Goal: Information Seeking & Learning: Learn about a topic

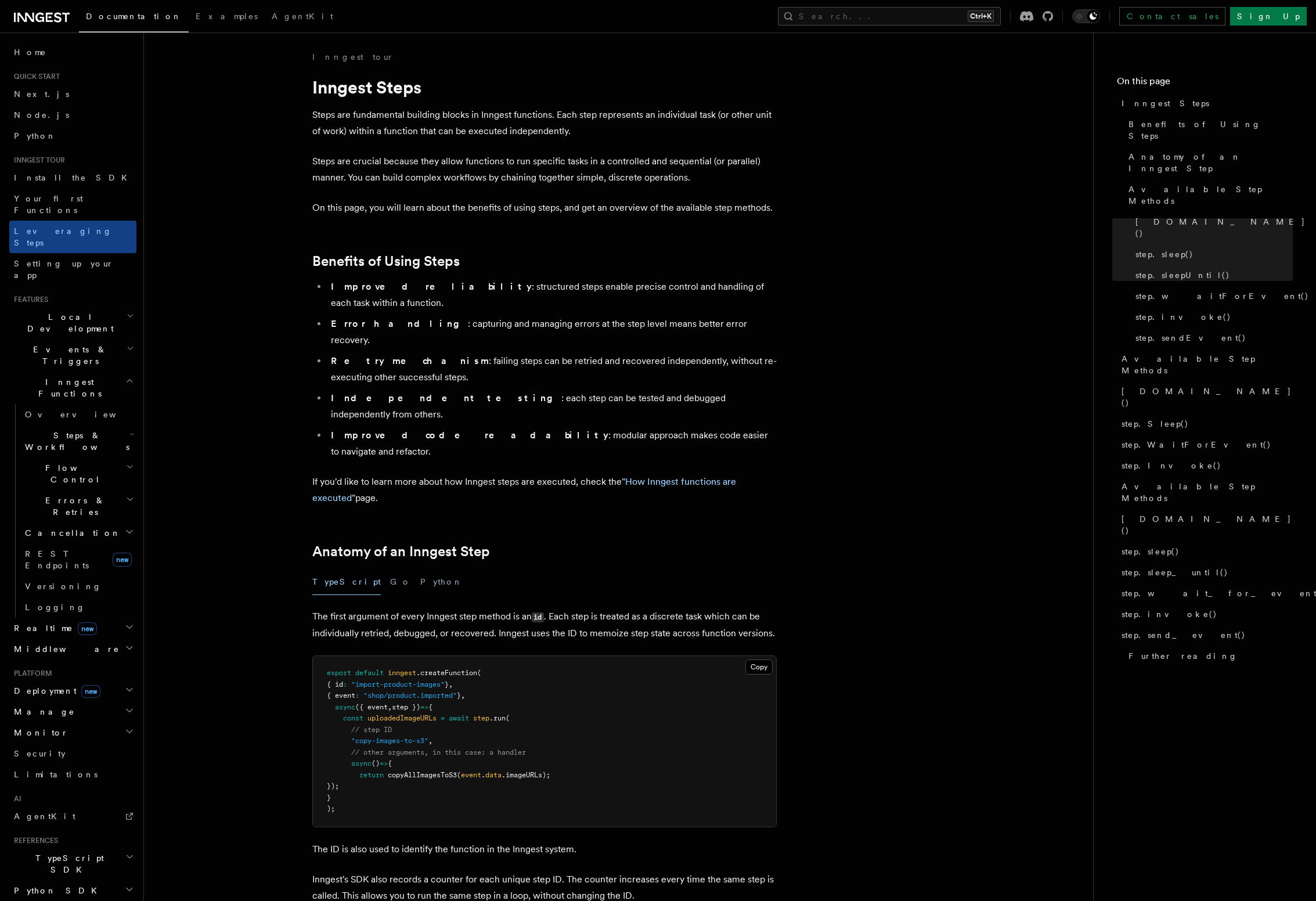
scroll to position [1522, 0]
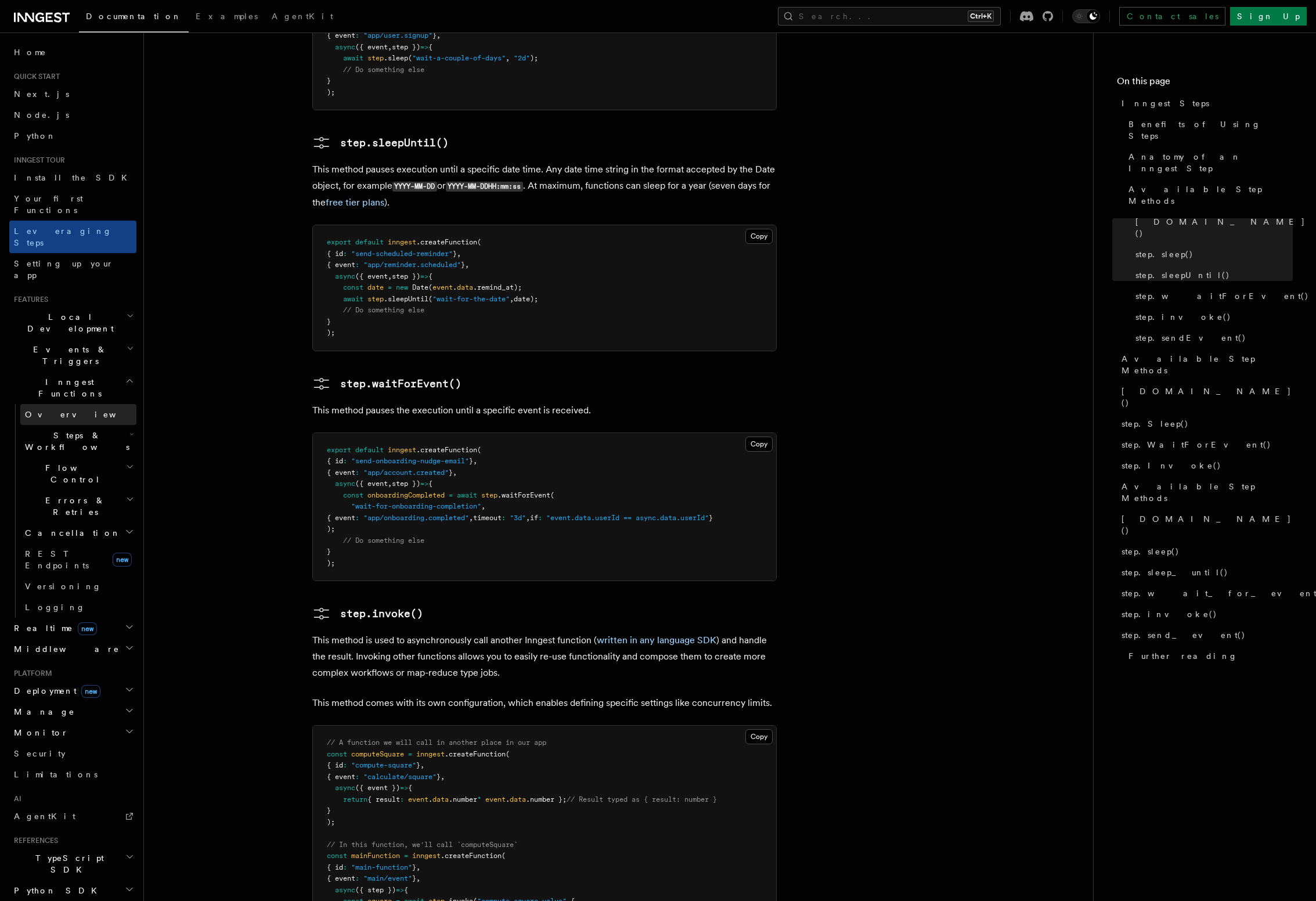
click at [64, 404] on link "Overview" at bounding box center [78, 415] width 116 height 21
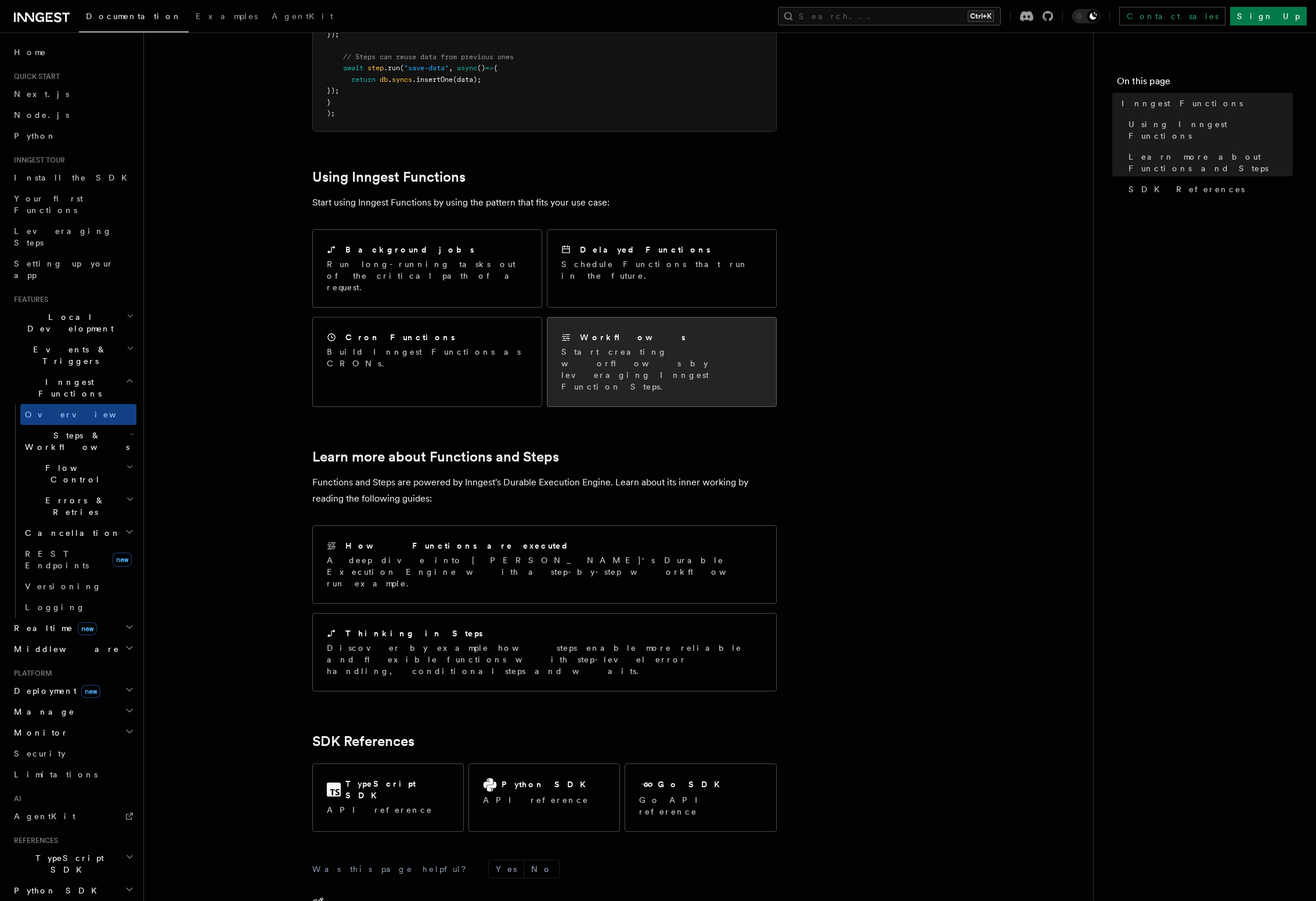
scroll to position [463, 0]
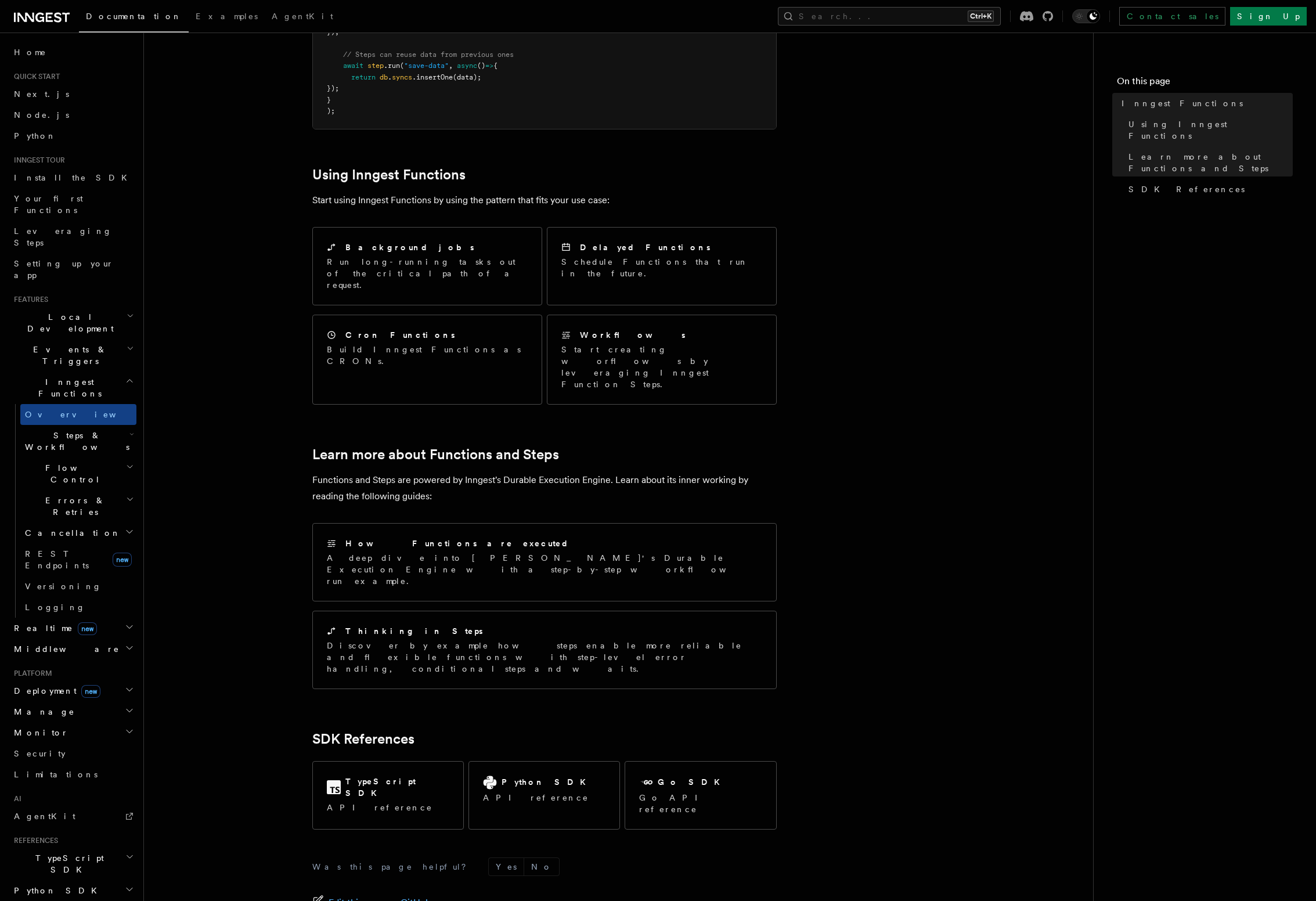
click at [112, 425] on h2 "Steps & Workflows" at bounding box center [78, 441] width 116 height 33
click at [98, 425] on h2 "Steps & Workflows" at bounding box center [78, 441] width 116 height 33
click at [119, 490] on h2 "Errors & Retries" at bounding box center [78, 506] width 116 height 33
click at [113, 523] on link "Overview" at bounding box center [83, 533] width 105 height 21
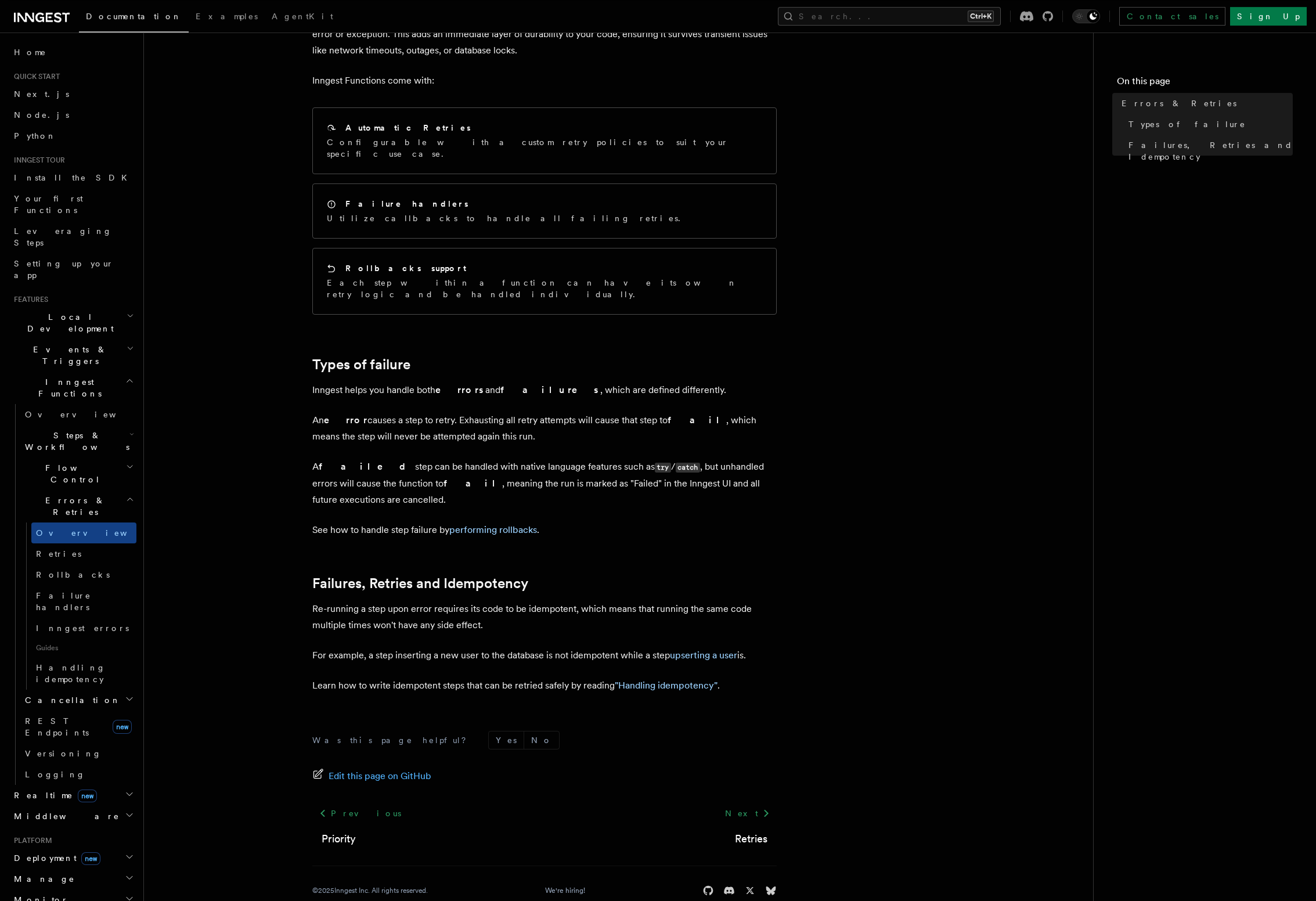
scroll to position [98, 0]
click at [766, 806] on icon at bounding box center [766, 813] width 14 height 14
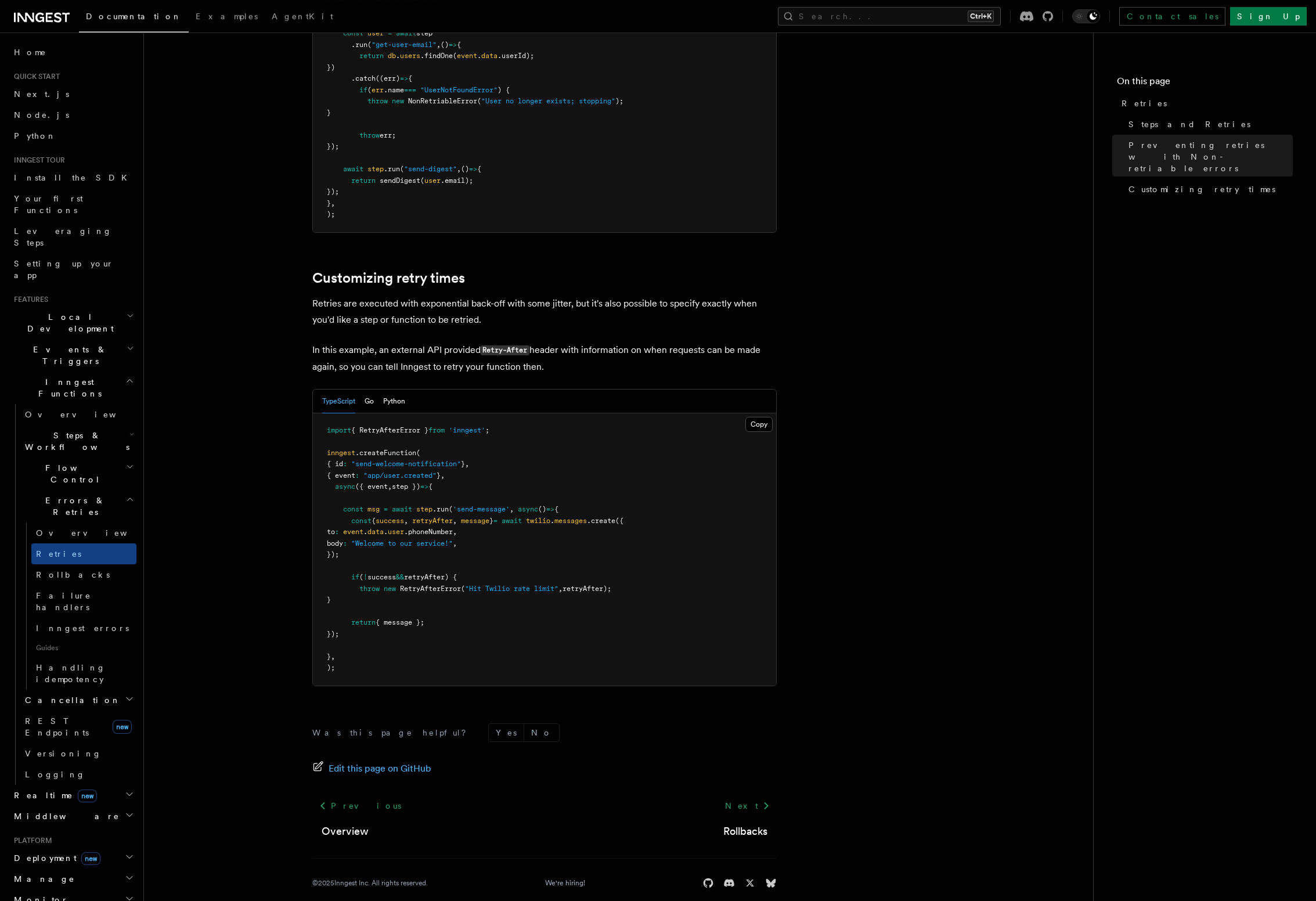
scroll to position [1303, 0]
click at [59, 570] on span "Rollbacks" at bounding box center [73, 575] width 74 height 10
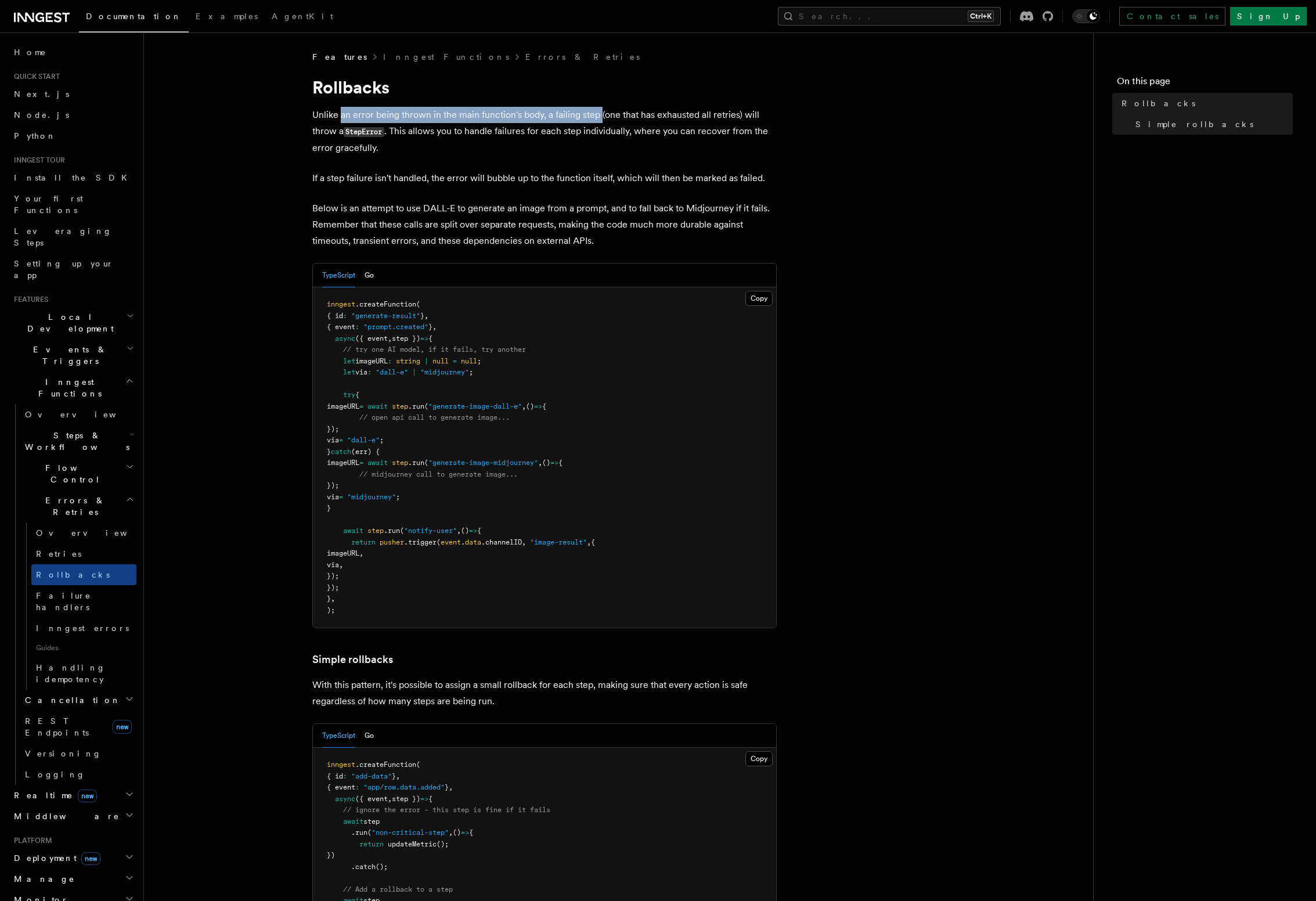
drag, startPoint x: 340, startPoint y: 111, endPoint x: 600, endPoint y: 120, distance: 260.2
click at [600, 120] on p "Unlike an error being thrown in the main function's body, a failing step (one t…" at bounding box center [545, 131] width 464 height 49
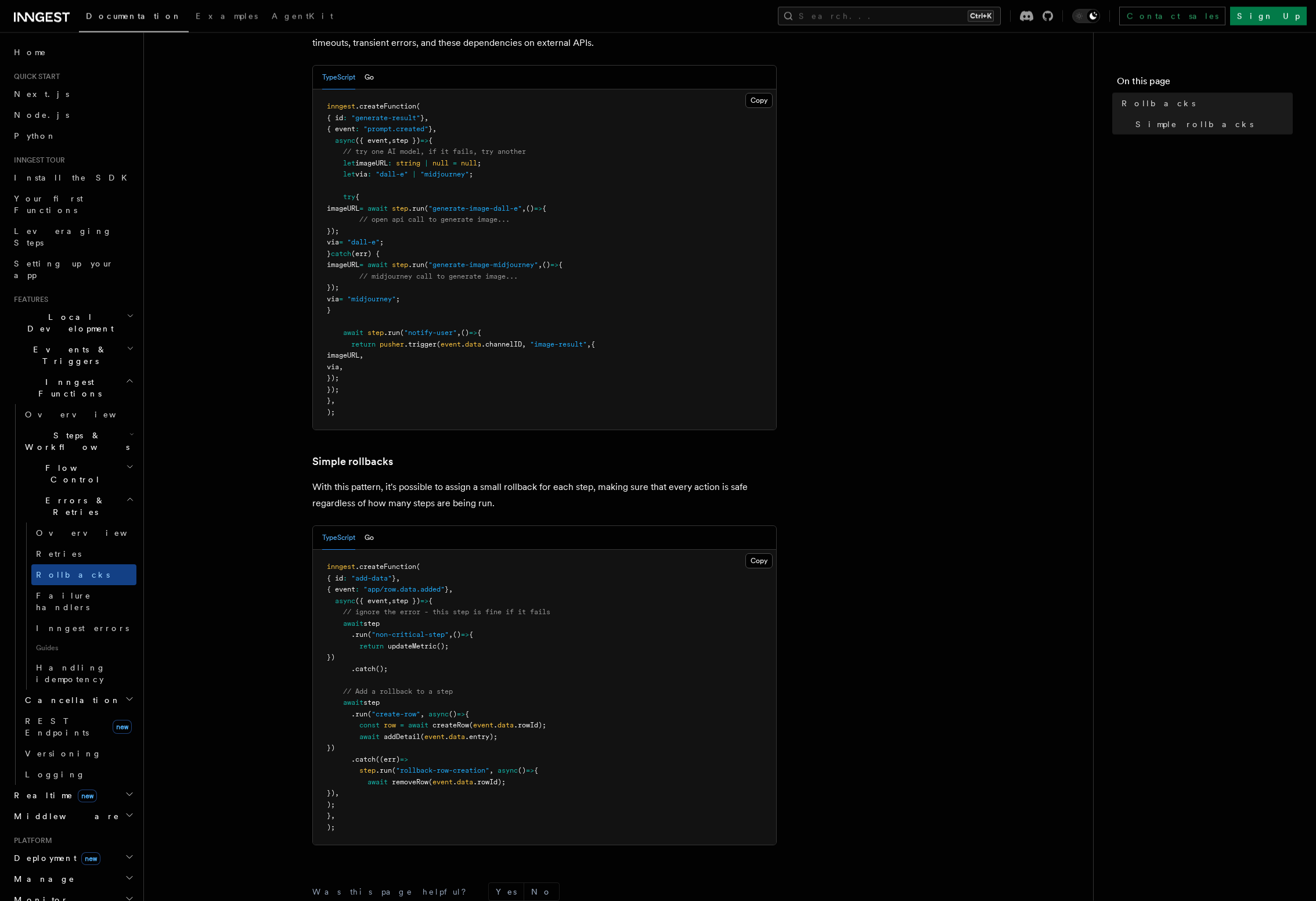
scroll to position [198, 0]
drag, startPoint x: 329, startPoint y: 491, endPoint x: 490, endPoint y: 486, distance: 161.1
click at [490, 486] on p "With this pattern, it's possible to assign a small rollback for each step, maki…" at bounding box center [545, 495] width 464 height 33
drag, startPoint x: 397, startPoint y: 484, endPoint x: 579, endPoint y: 488, distance: 182.0
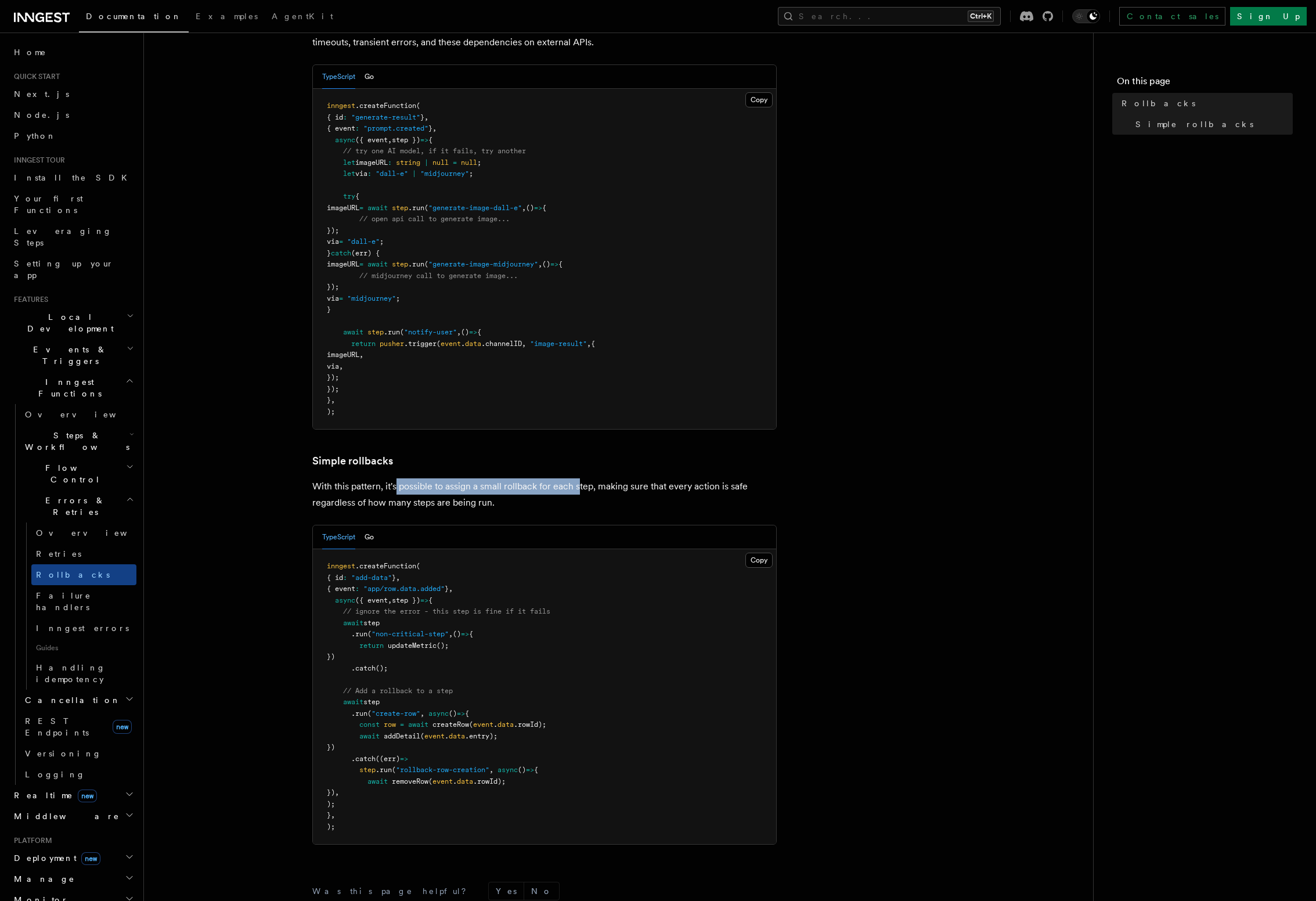
click at [579, 488] on p "With this pattern, it's possible to assign a small rollback for each step, maki…" at bounding box center [545, 495] width 464 height 33
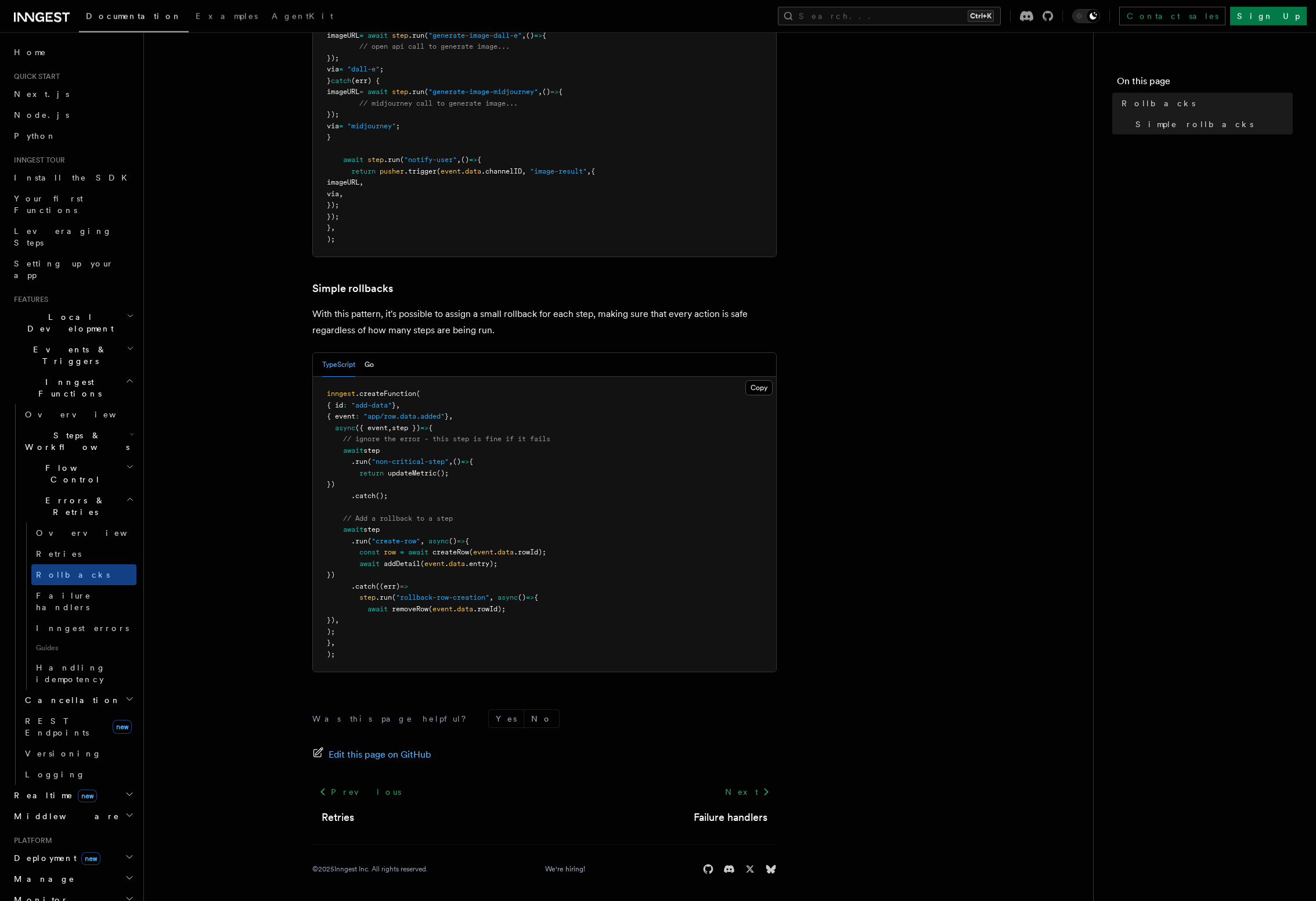
scroll to position [373, 0]
click at [773, 871] on icon at bounding box center [771, 867] width 10 height 9
click at [747, 788] on link "Next" at bounding box center [748, 790] width 59 height 21
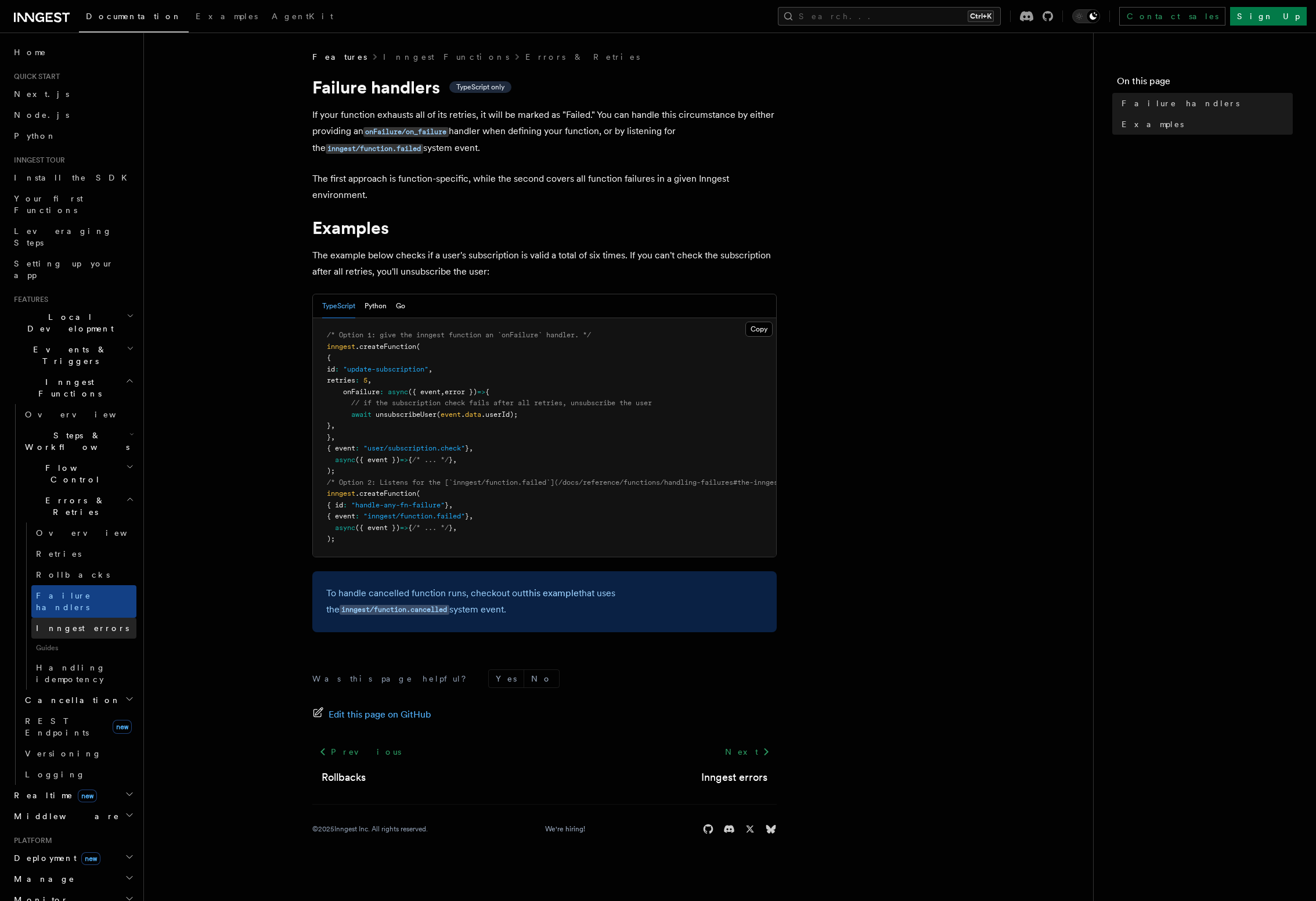
click at [91, 618] on link "Inngest errors" at bounding box center [83, 628] width 105 height 21
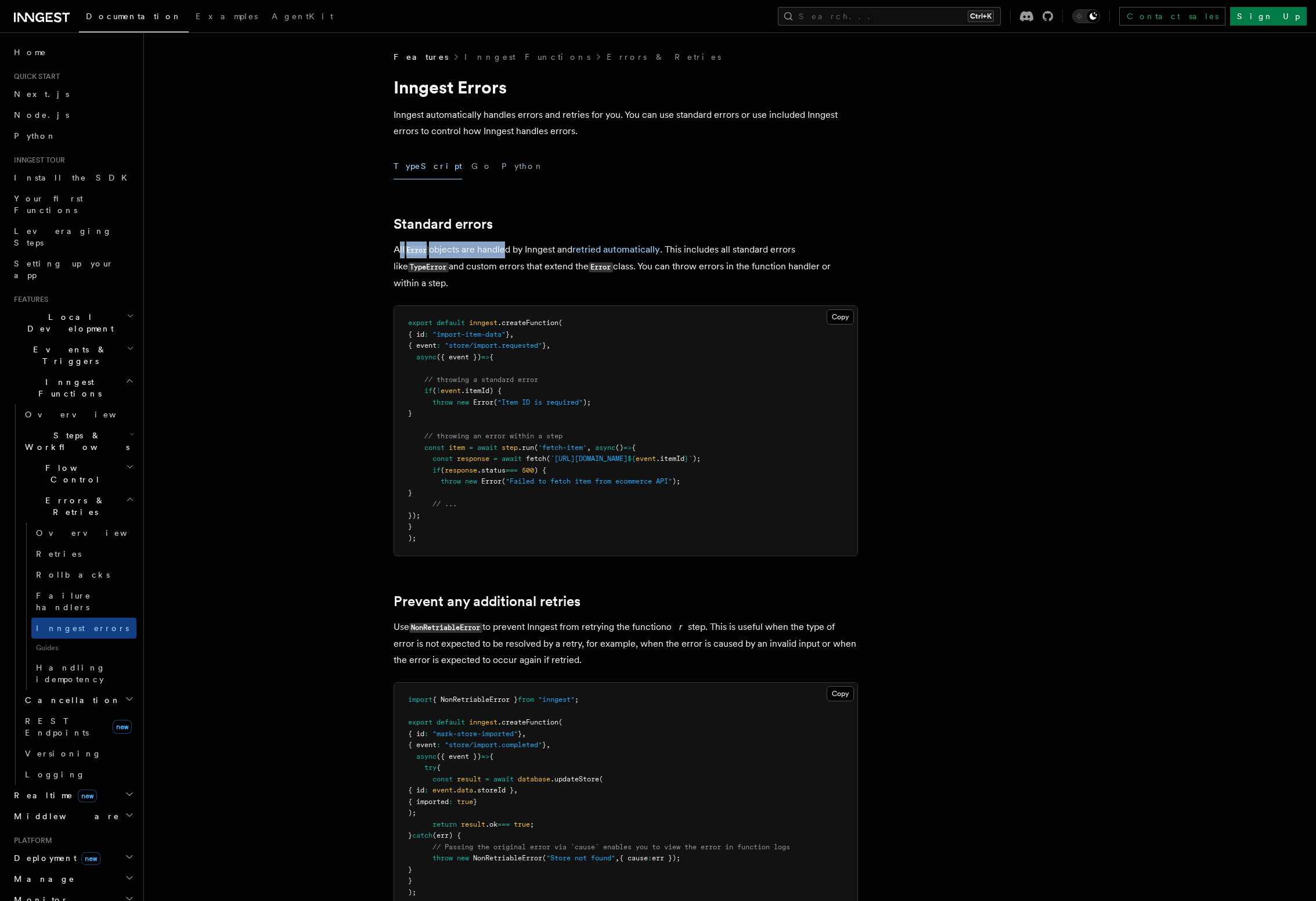
drag, startPoint x: 397, startPoint y: 250, endPoint x: 506, endPoint y: 247, distance: 109.0
click at [506, 247] on p "All Error objects are handled by Inngest and retried automatically . This inclu…" at bounding box center [626, 267] width 464 height 50
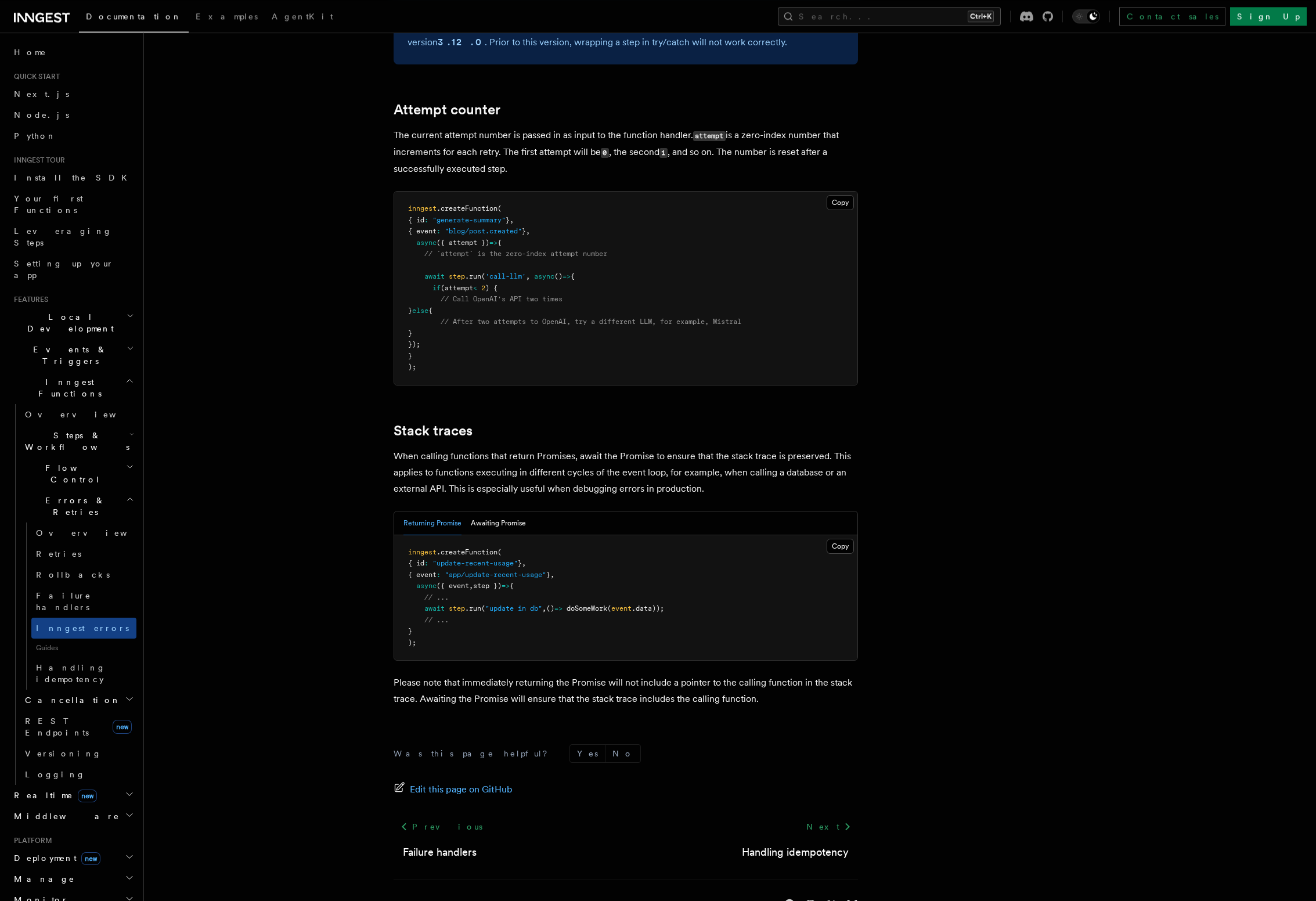
scroll to position [2249, 0]
click at [98, 690] on h2 "Cancellation" at bounding box center [78, 700] width 116 height 21
click at [79, 737] on span "Cancel on timeouts" at bounding box center [74, 748] width 76 height 21
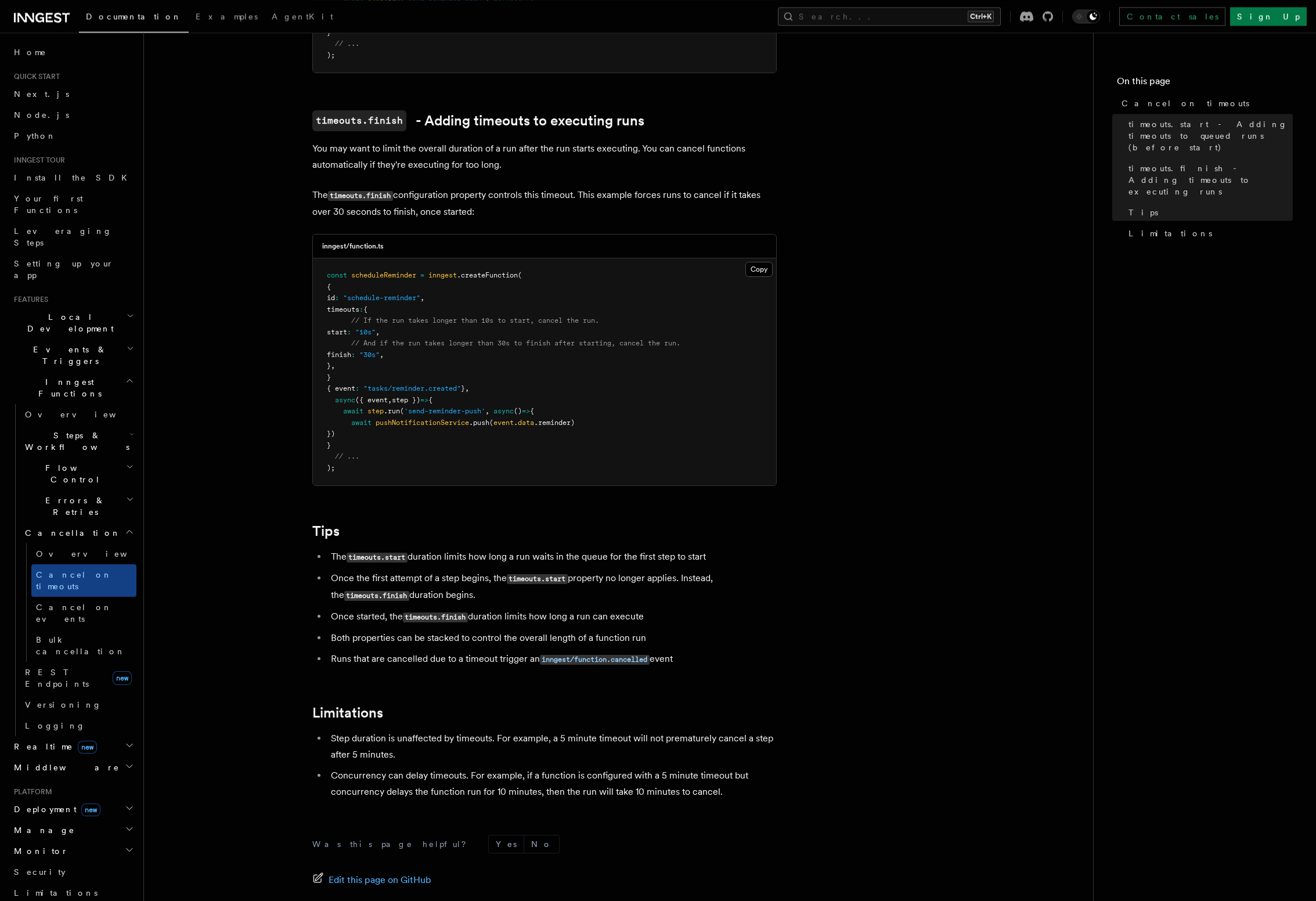
scroll to position [595, 0]
drag, startPoint x: 332, startPoint y: 726, endPoint x: 490, endPoint y: 727, distance: 158.0
click at [490, 730] on li "Step duration is unaffected by timeouts. For example, a 5 minute timeout will n…" at bounding box center [552, 746] width 449 height 33
click at [399, 552] on code "timeouts.start" at bounding box center [377, 557] width 61 height 10
drag, startPoint x: 327, startPoint y: 574, endPoint x: 352, endPoint y: 570, distance: 25.3
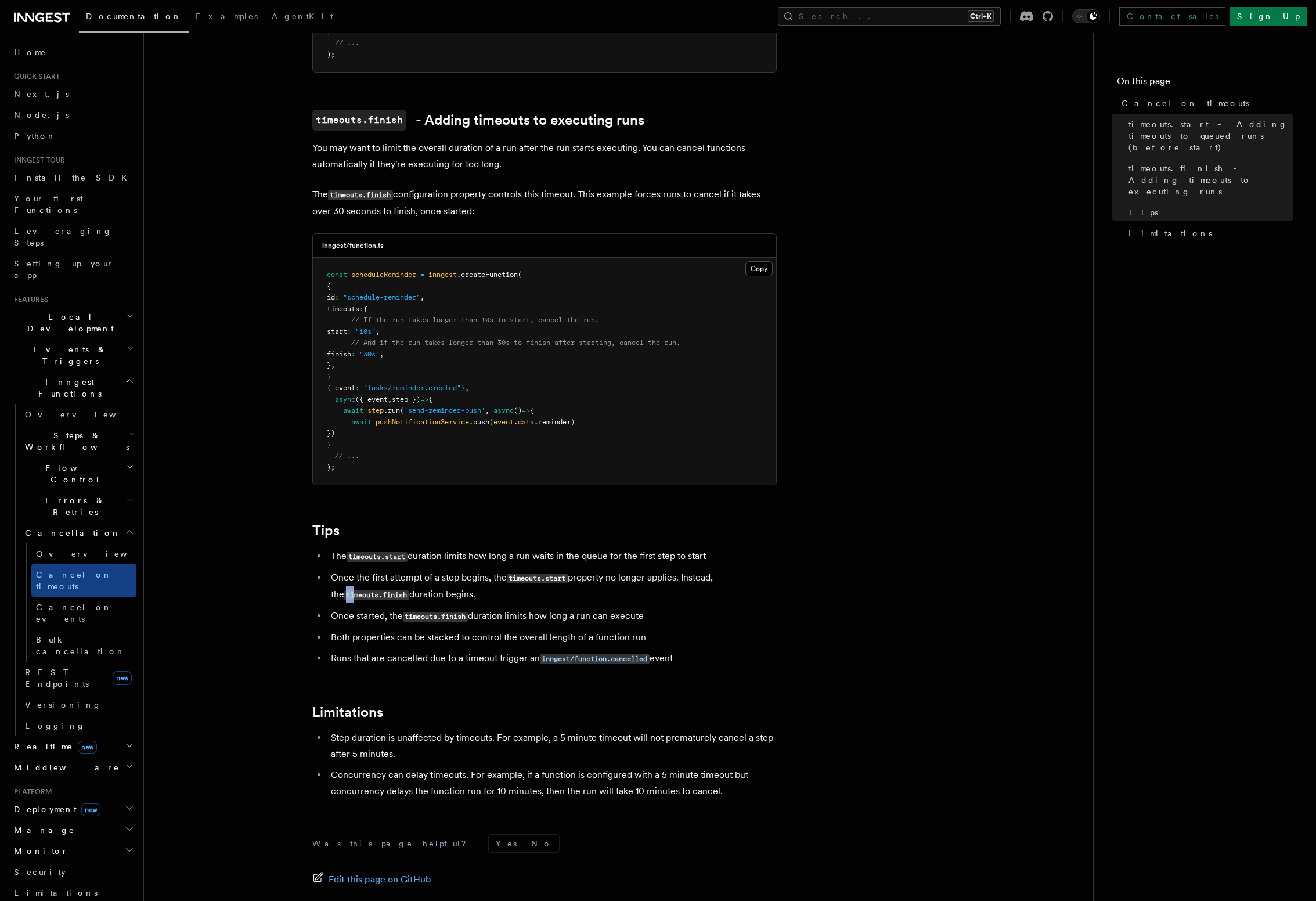
click at [352, 570] on li "Once the first attempt of a step begins, the timeouts.start property no longer …" at bounding box center [552, 586] width 449 height 34
drag, startPoint x: 343, startPoint y: 602, endPoint x: 549, endPoint y: 607, distance: 206.1
click at [549, 608] on li "Once started, the timeouts.finish duration limits how long a run can execute" at bounding box center [552, 615] width 449 height 16
drag, startPoint x: 351, startPoint y: 646, endPoint x: 482, endPoint y: 649, distance: 131.0
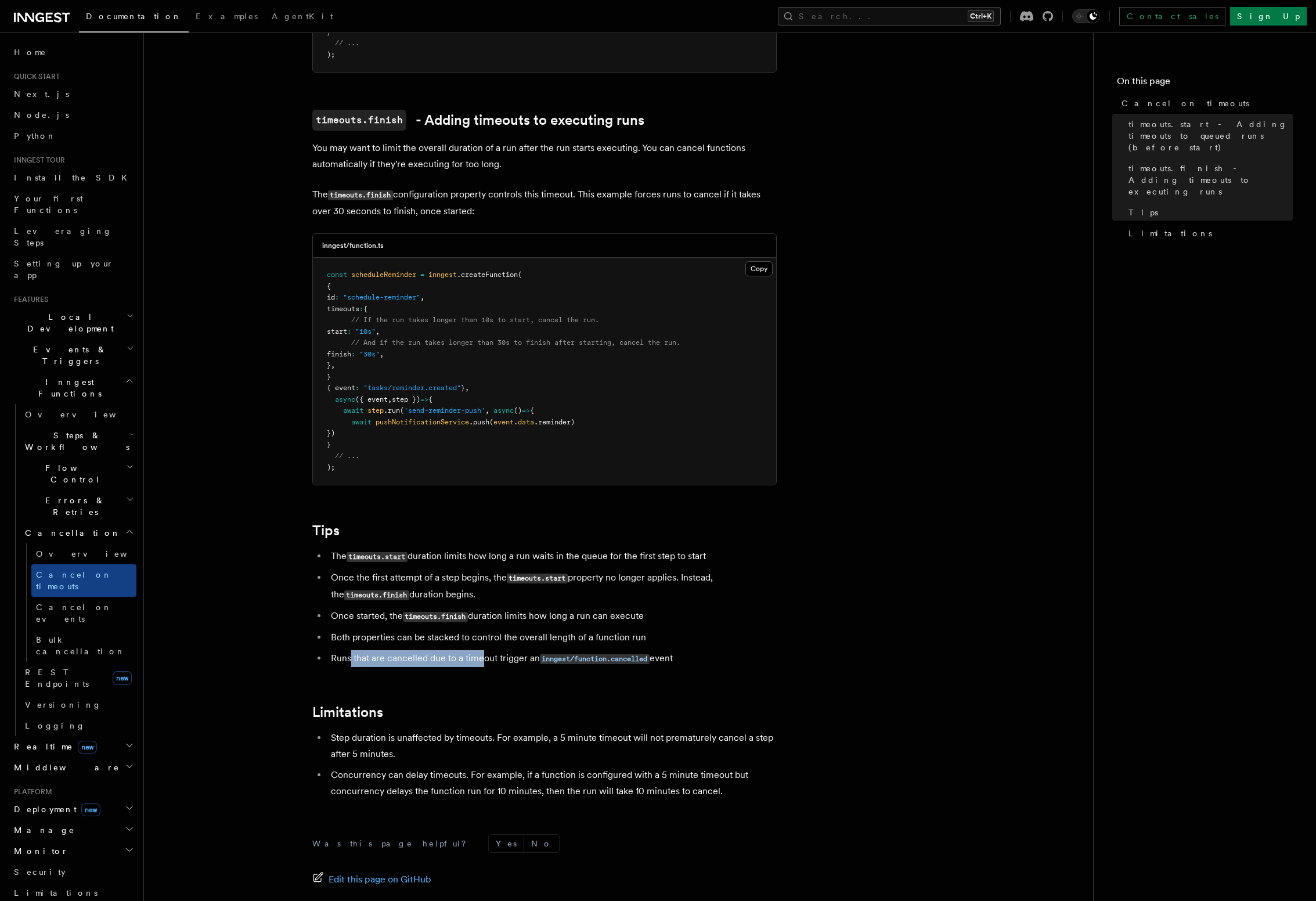
click at [482, 650] on li "Runs that are cancelled due to a timeout trigger an inngest/function.cancelled …" at bounding box center [552, 658] width 449 height 16
click at [483, 650] on li "Runs that are cancelled due to a timeout trigger an inngest/function.cancelled …" at bounding box center [552, 658] width 449 height 16
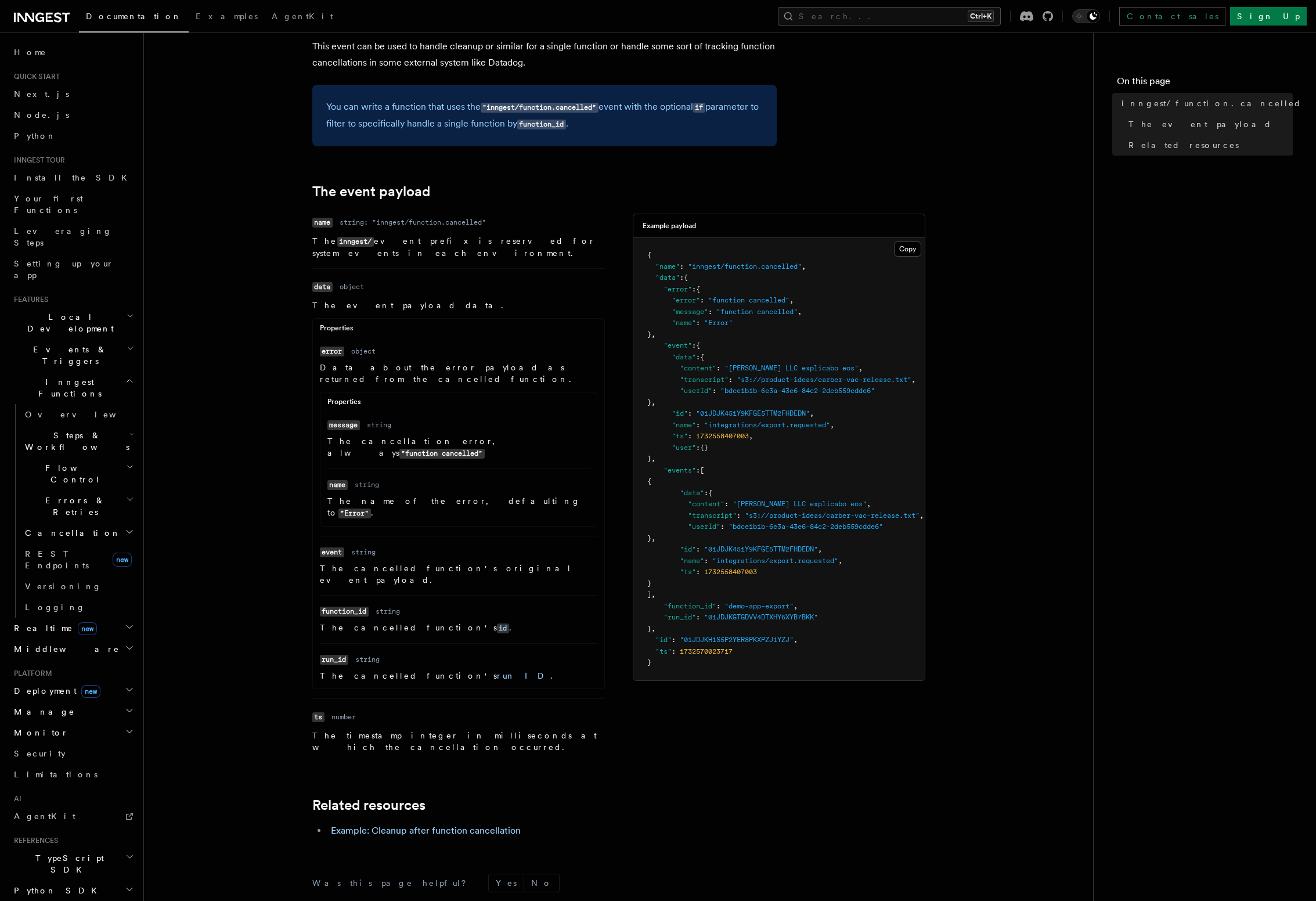
click at [96, 618] on h2 "Realtime new" at bounding box center [73, 628] width 127 height 21
click at [94, 639] on link "Overview" at bounding box center [78, 649] width 116 height 21
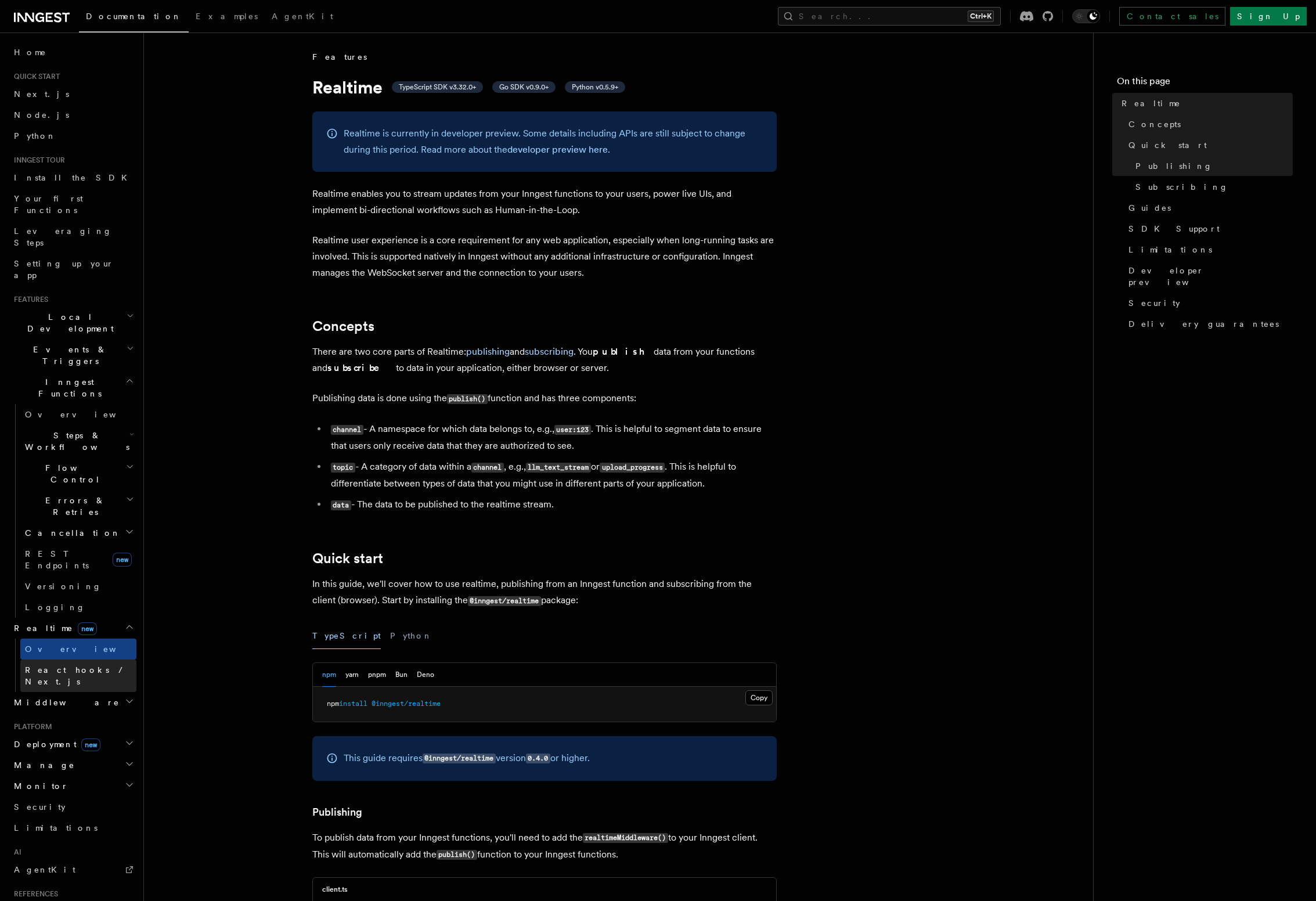
click at [100, 666] on span "React hooks / Next.js" at bounding box center [76, 676] width 103 height 21
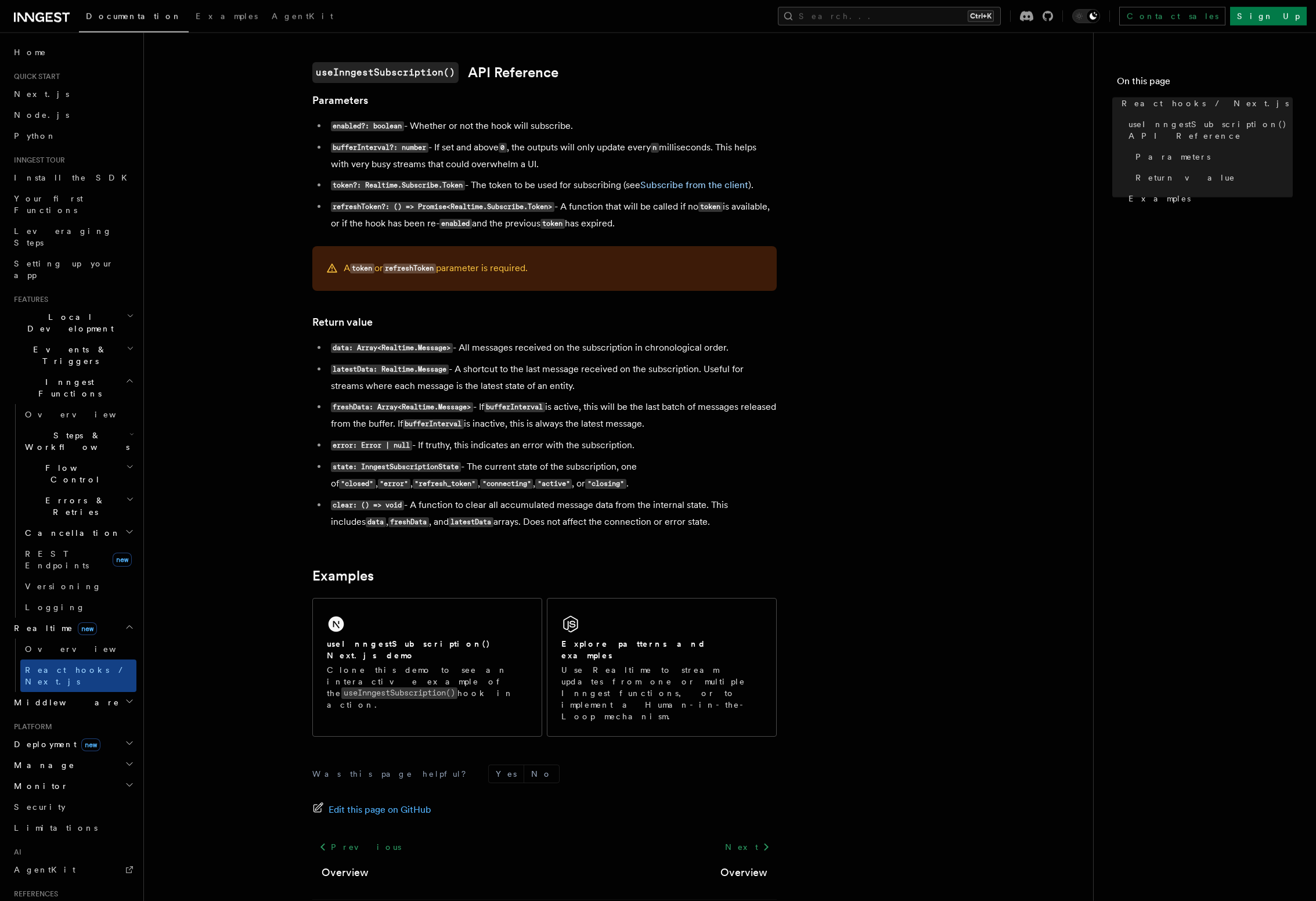
scroll to position [743, 0]
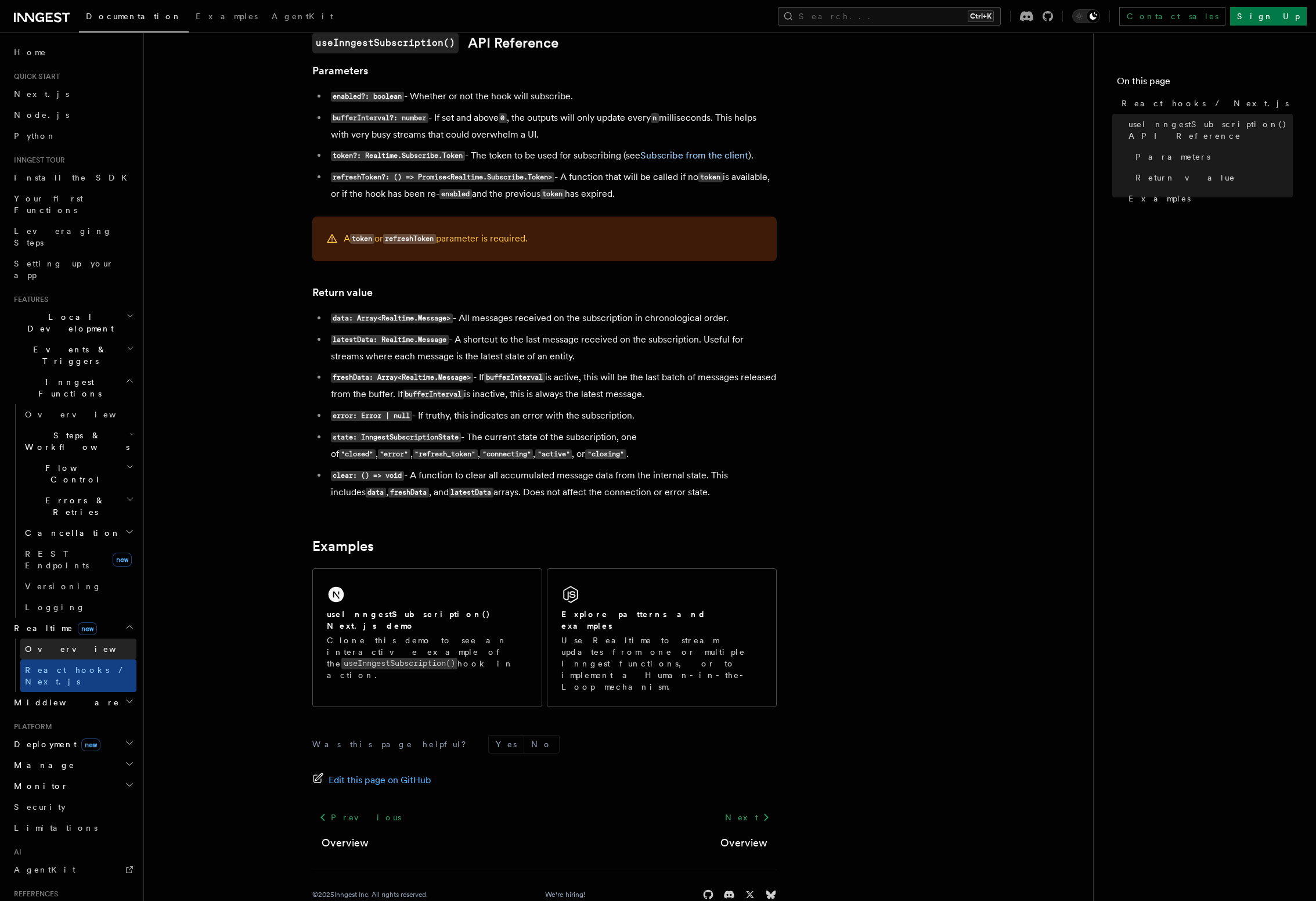
click at [71, 639] on link "Overview" at bounding box center [78, 649] width 116 height 21
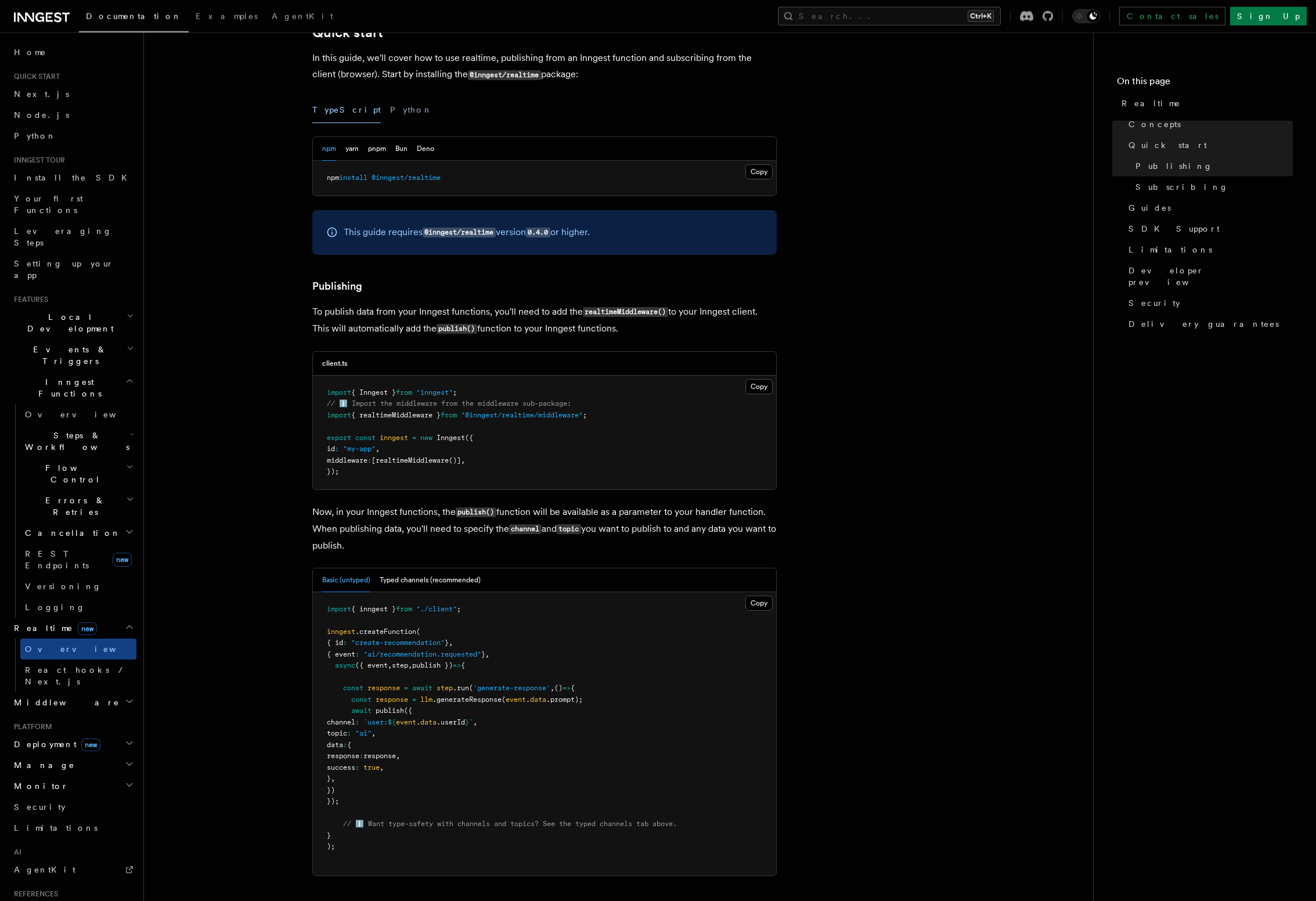
scroll to position [530, 0]
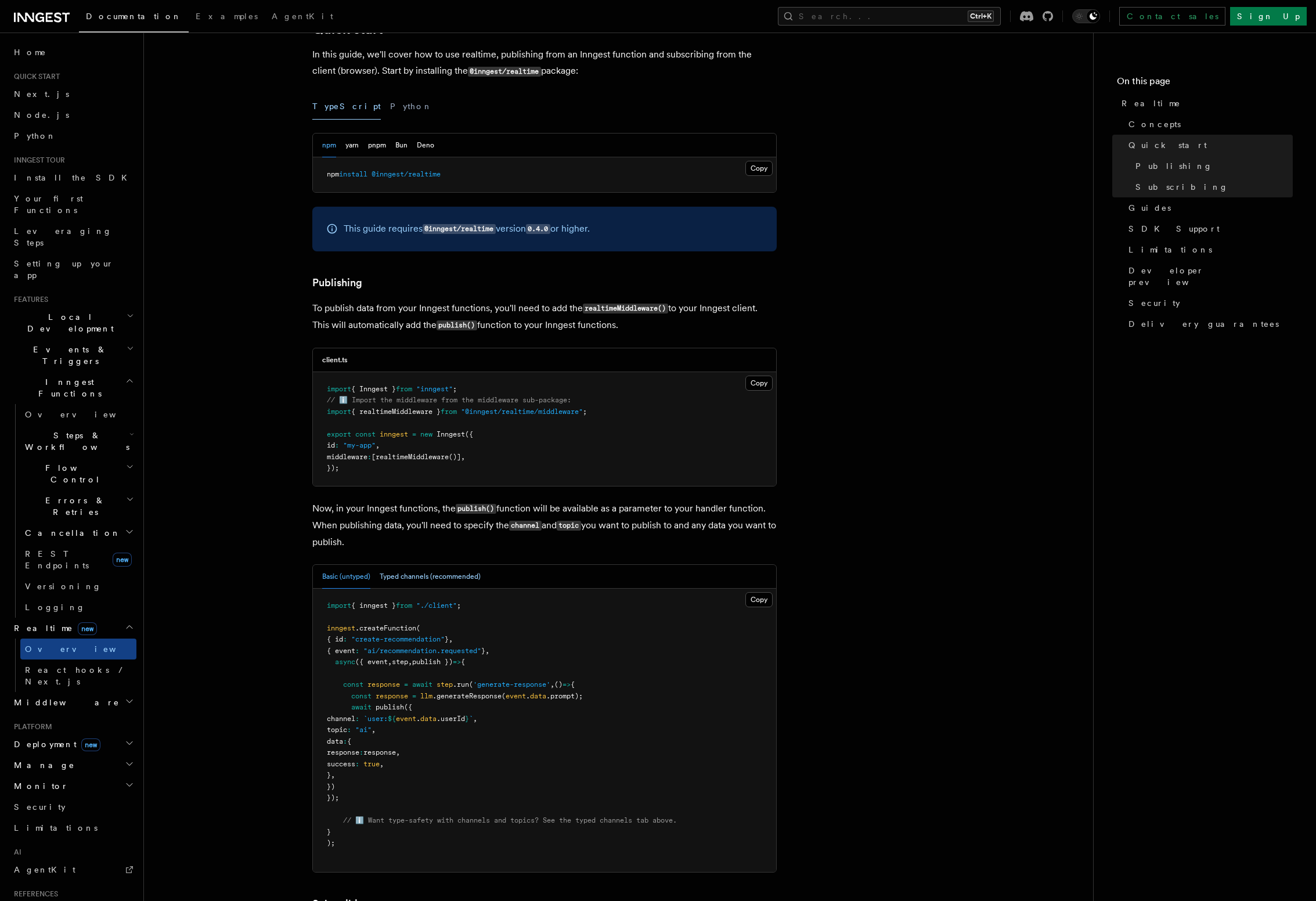
click at [393, 582] on button "Typed channels (recommended)" at bounding box center [430, 576] width 101 height 23
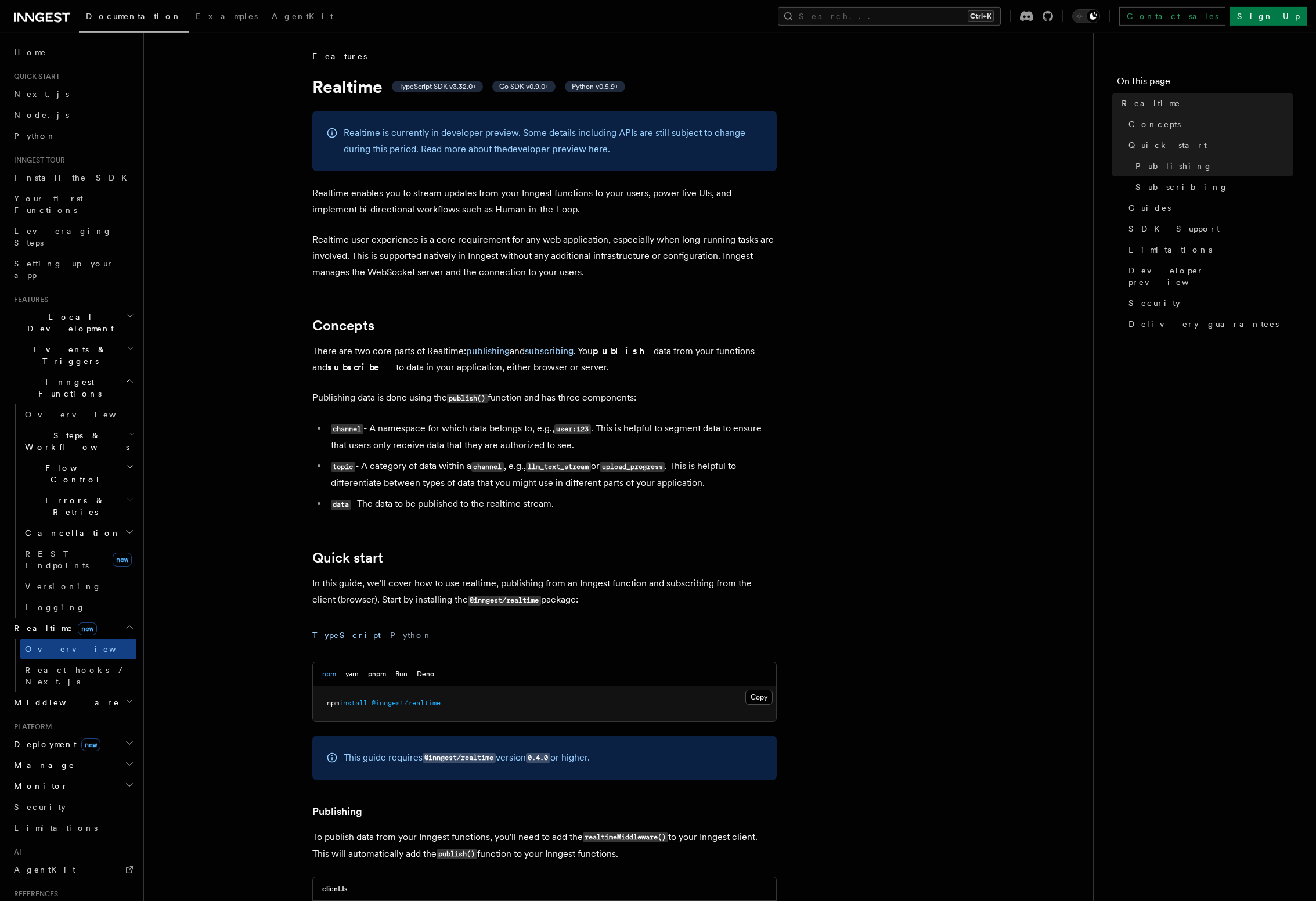
scroll to position [0, 0]
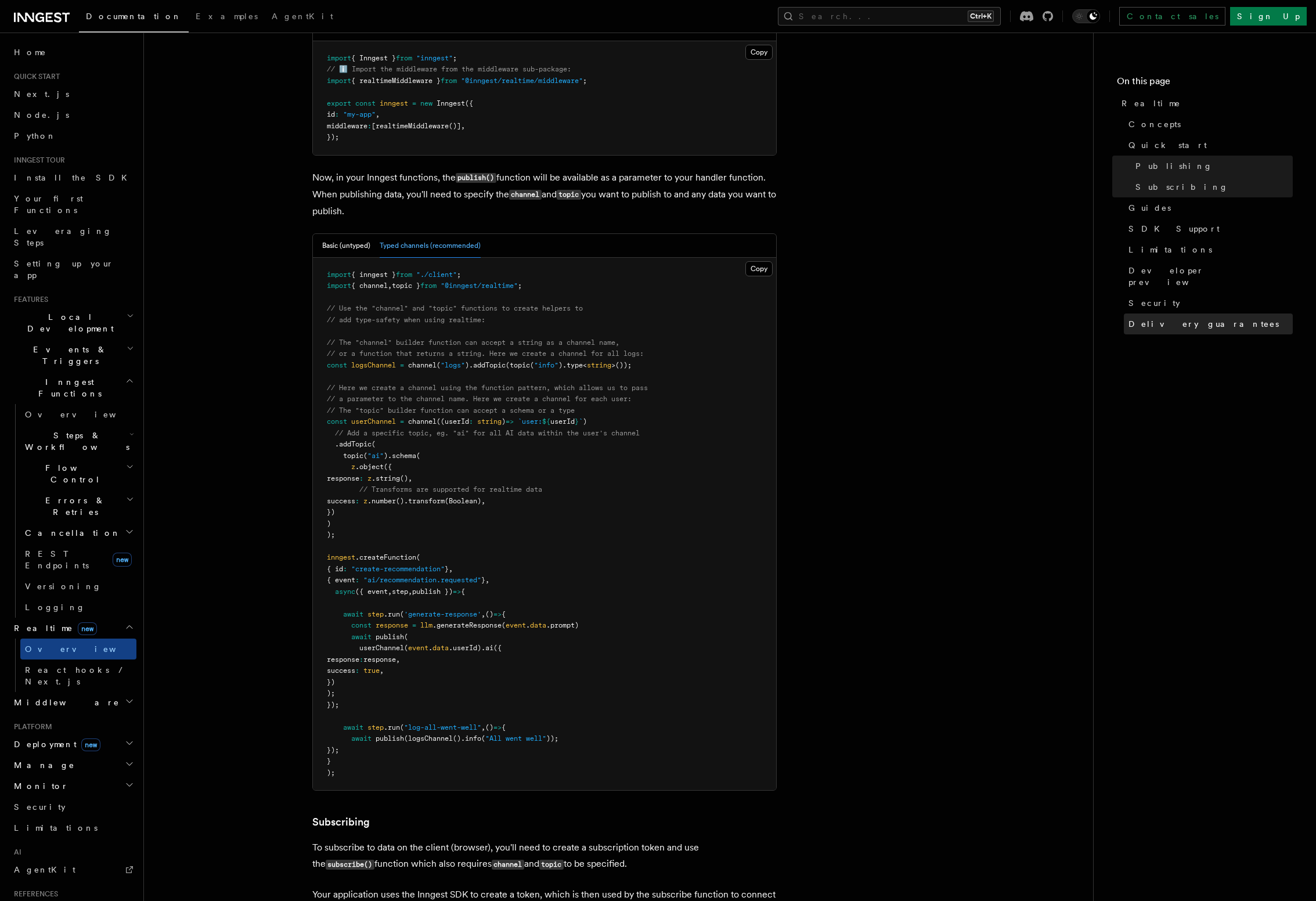
click at [1159, 319] on link "Delivery guarantees" at bounding box center [1208, 324] width 169 height 21
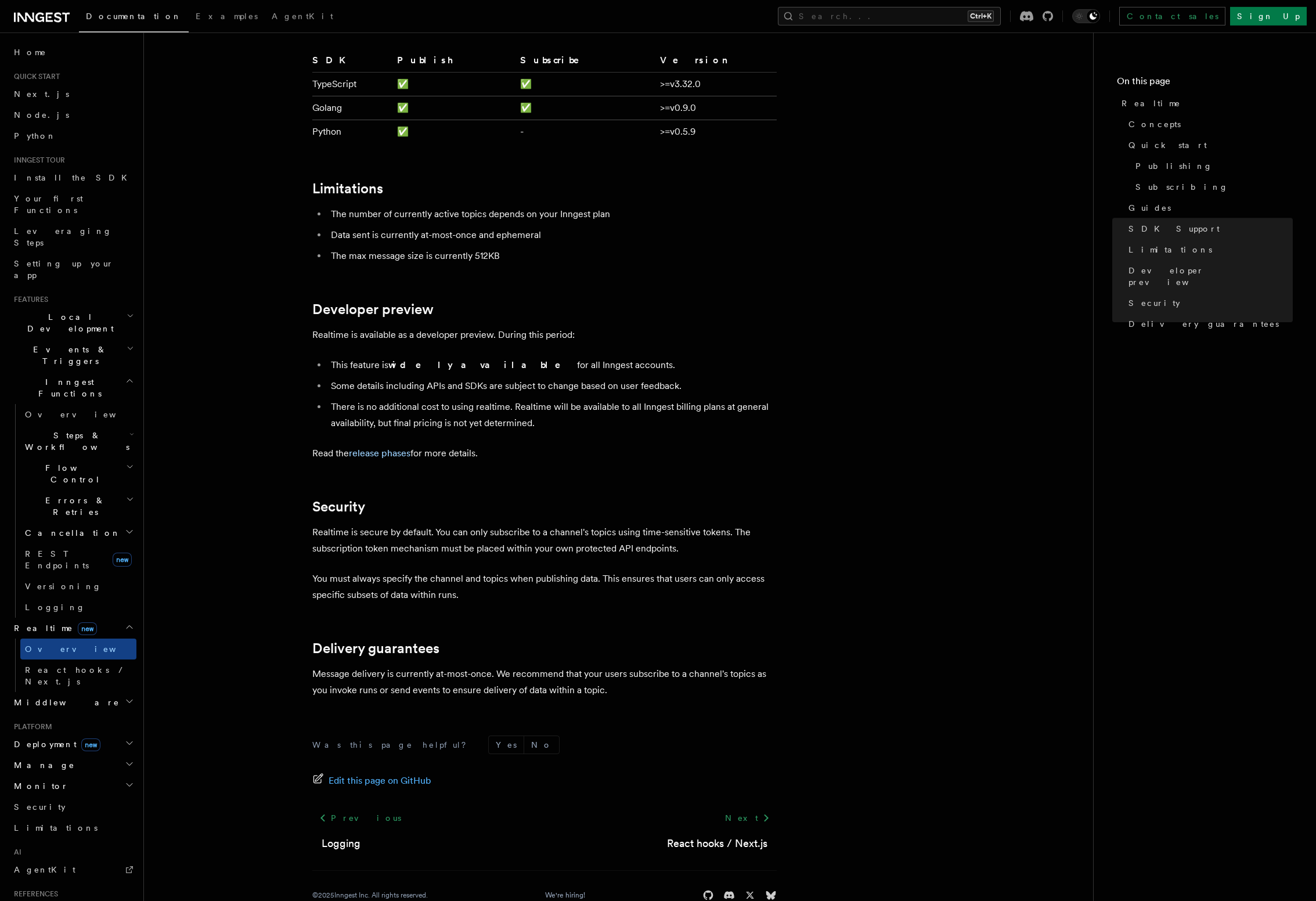
scroll to position [3046, 0]
click at [106, 734] on h2 "Deployment new" at bounding box center [73, 744] width 127 height 21
click at [117, 755] on h2 "Manage" at bounding box center [73, 765] width 127 height 21
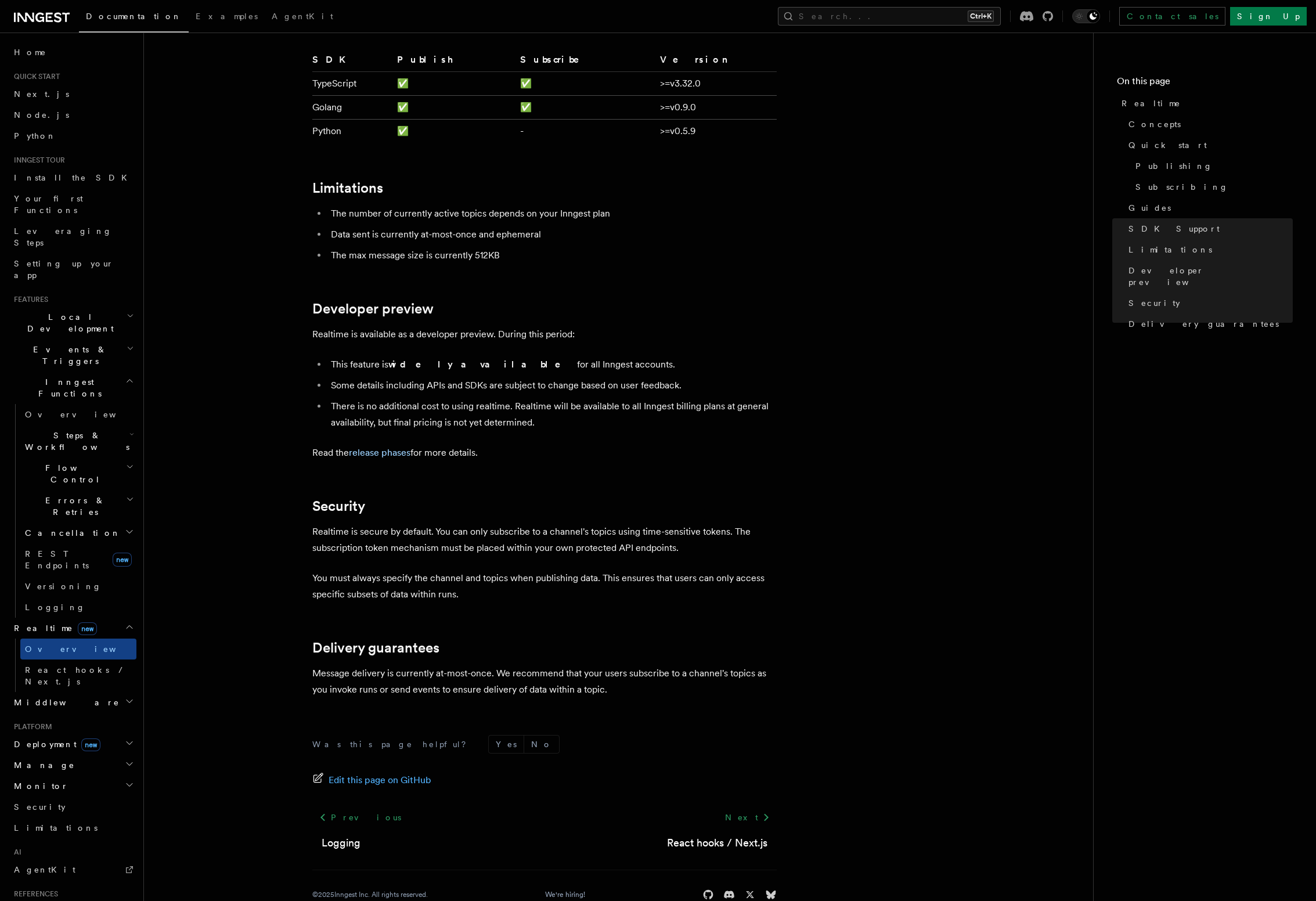
click at [117, 755] on h2 "Manage" at bounding box center [73, 765] width 127 height 21
click at [100, 776] on h2 "Monitor" at bounding box center [73, 786] width 127 height 21
click at [93, 796] on link "Insights new" at bounding box center [78, 808] width 116 height 23
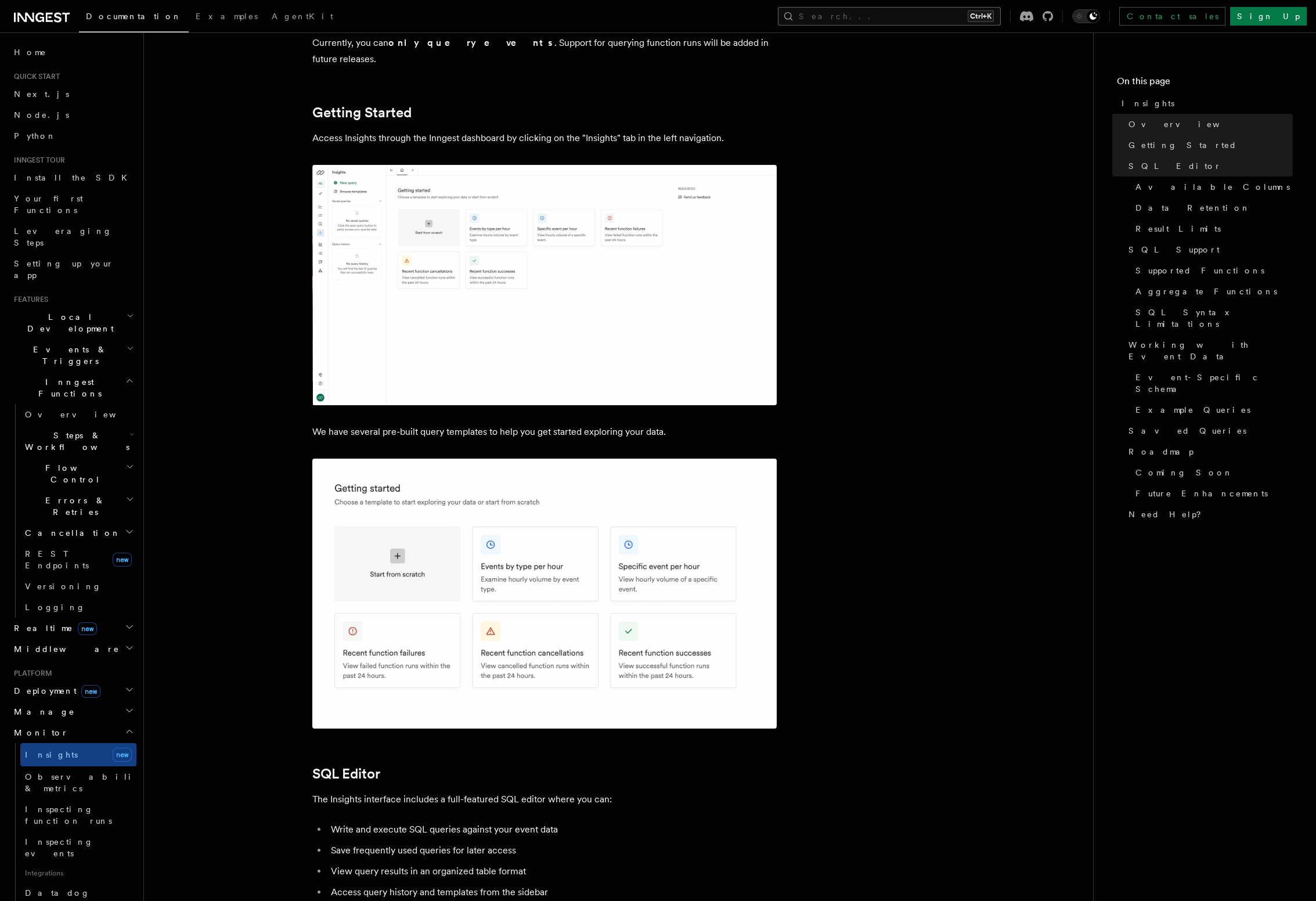
click at [984, 23] on button "Search... Ctrl+K" at bounding box center [890, 16] width 223 height 18
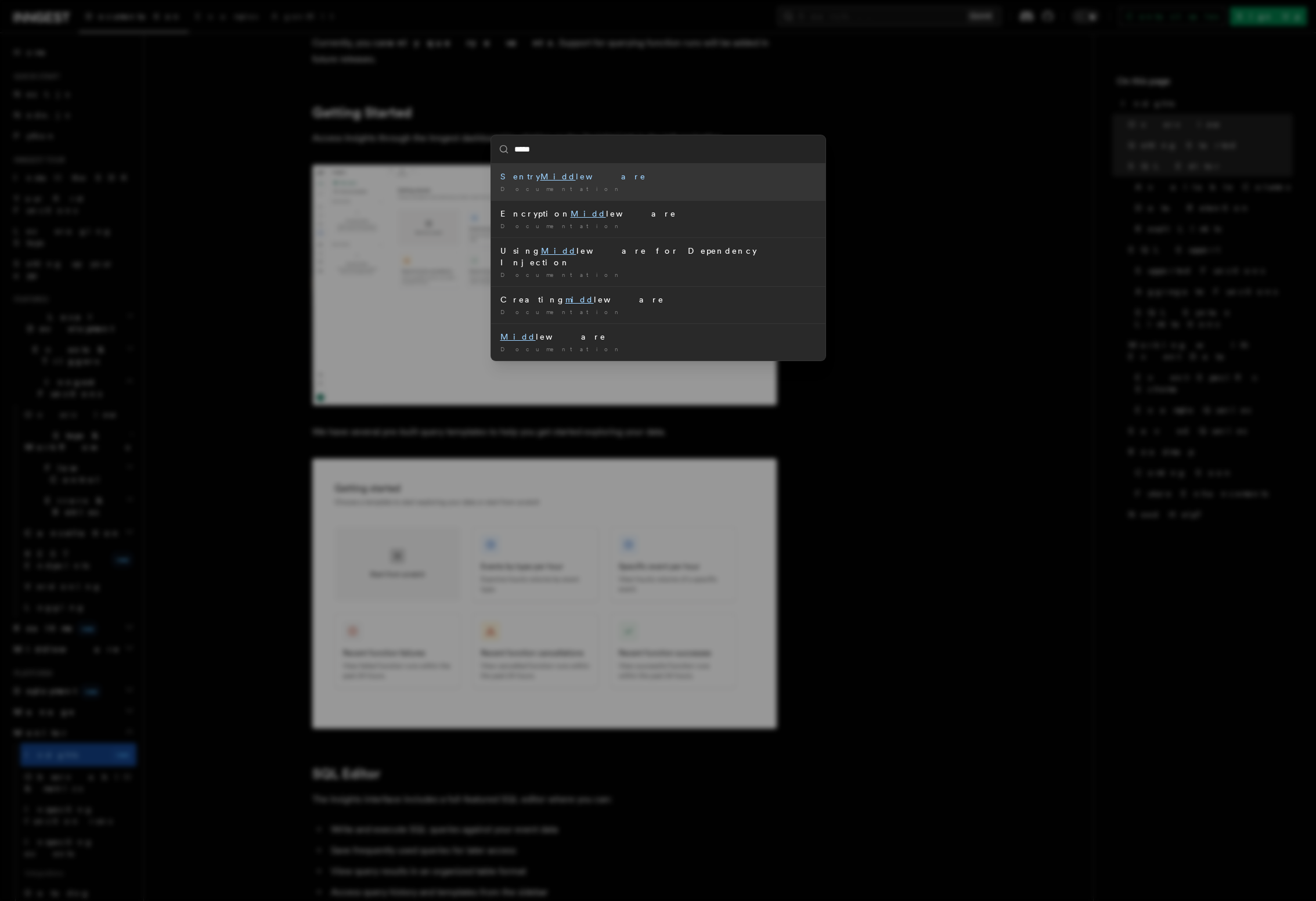
type input "******"
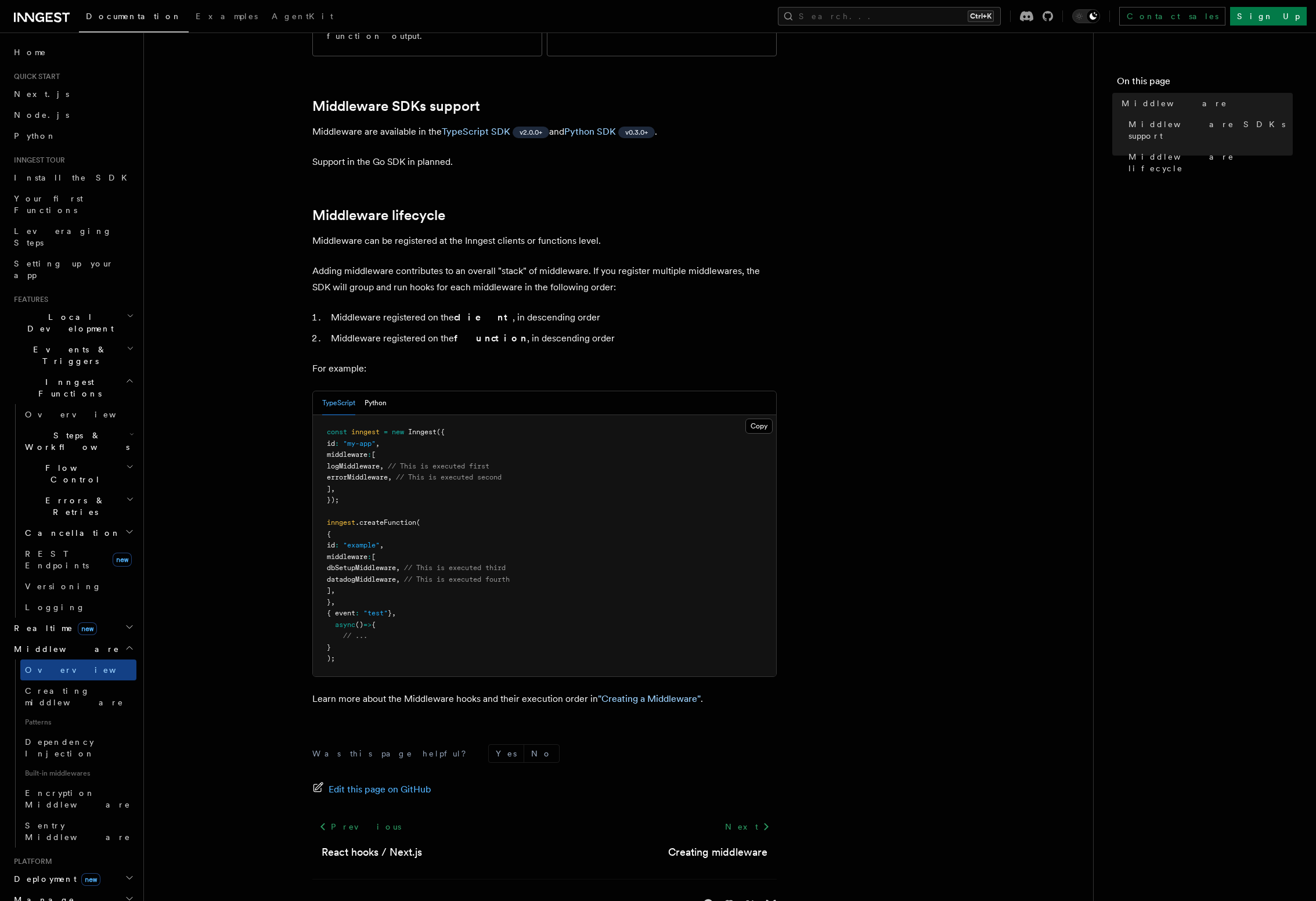
scroll to position [311, 0]
click at [375, 460] on span "logMiddleware" at bounding box center [353, 464] width 53 height 8
click at [758, 814] on link "Next" at bounding box center [748, 825] width 59 height 21
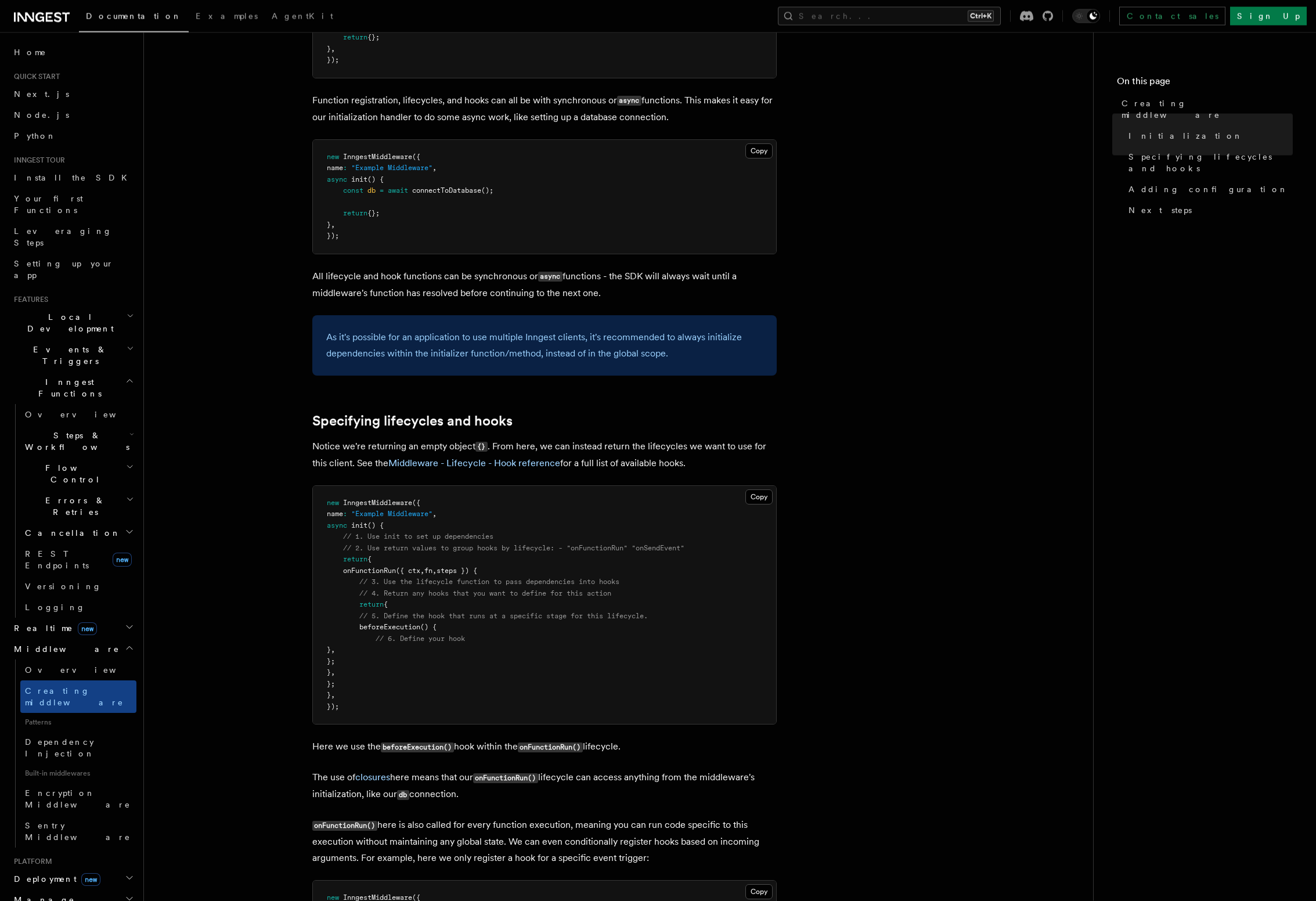
scroll to position [595, 0]
drag, startPoint x: 368, startPoint y: 537, endPoint x: 526, endPoint y: 535, distance: 158.0
click at [526, 535] on pre "new InngestMiddleware ({ name : "Example Middleware" , async init () { // 1. Us…" at bounding box center [544, 605] width 463 height 239
click at [532, 537] on pre "new InngestMiddleware ({ name : "Example Middleware" , async init () { // 1. Us…" at bounding box center [544, 605] width 463 height 239
drag, startPoint x: 370, startPoint y: 548, endPoint x: 550, endPoint y: 545, distance: 180.0
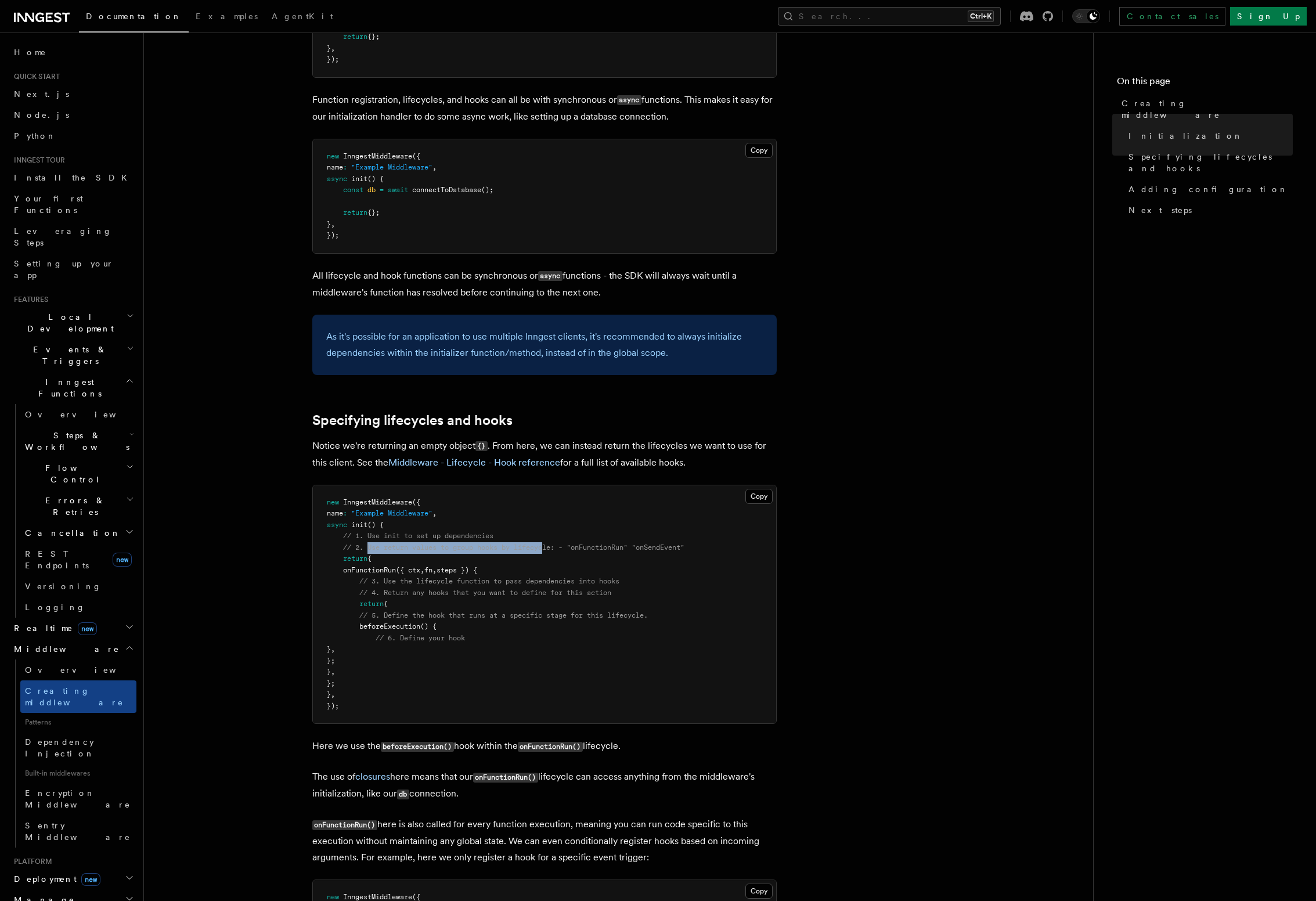
click at [550, 545] on pre "new InngestMiddleware ({ name : "Example Middleware" , async init () { // 1. Us…" at bounding box center [544, 605] width 463 height 239
click at [554, 545] on pre "new InngestMiddleware ({ name : "Example Middleware" , async init () { // 1. Us…" at bounding box center [544, 605] width 463 height 239
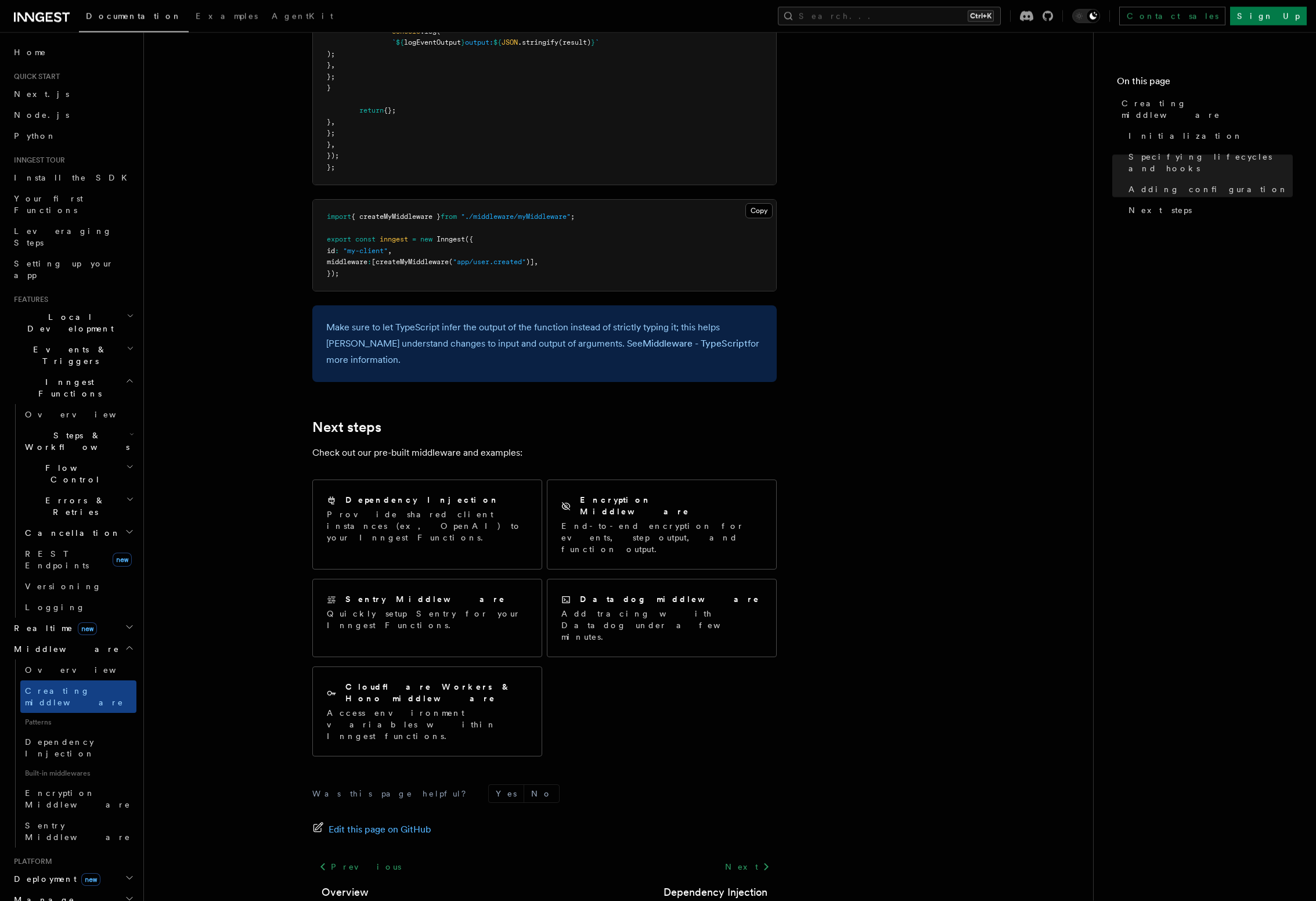
scroll to position [2051, 0]
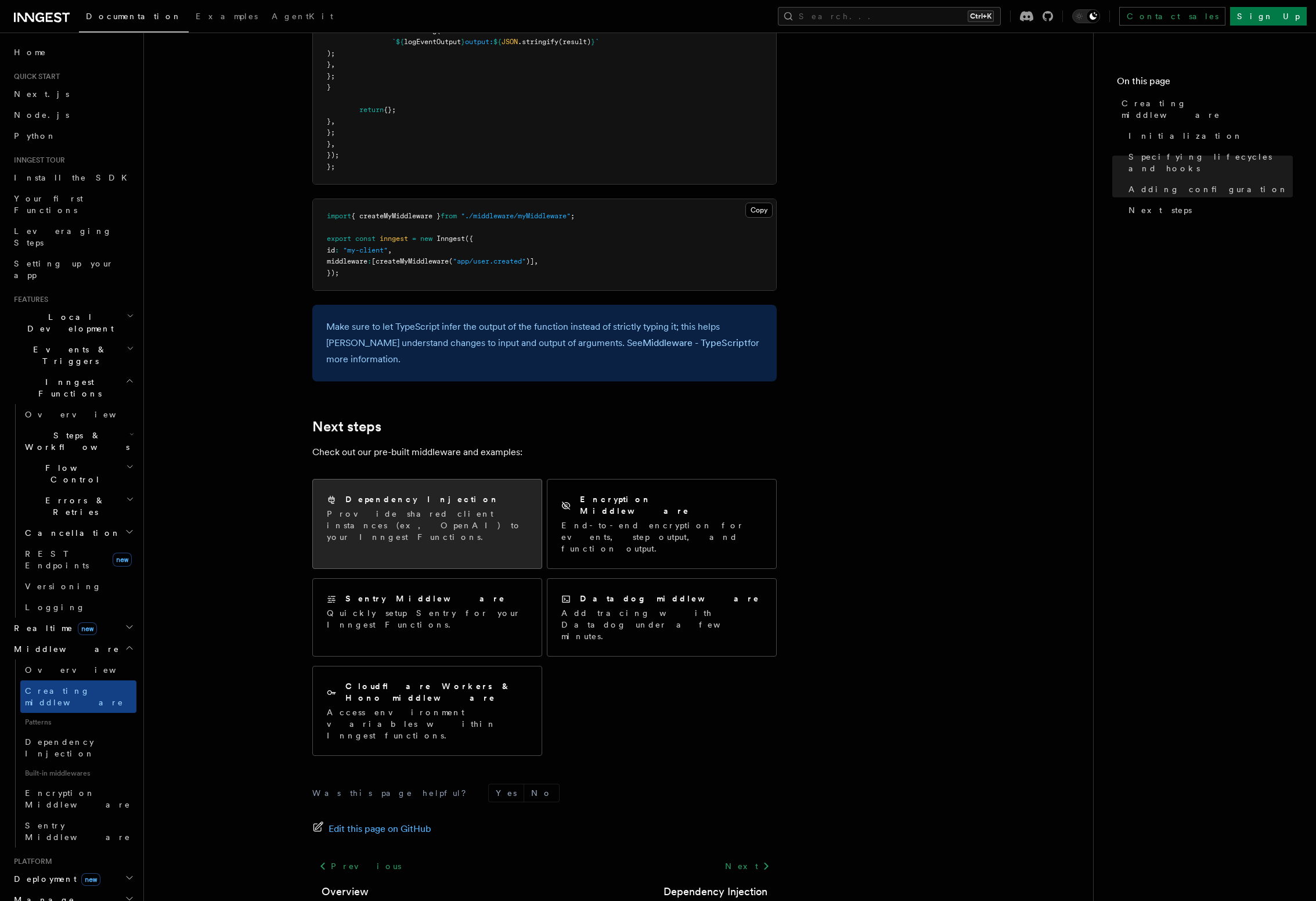
click at [499, 510] on div "Dependency Injection Provide shared client instances (ex, OpenAI) to your Innge…" at bounding box center [428, 518] width 201 height 49
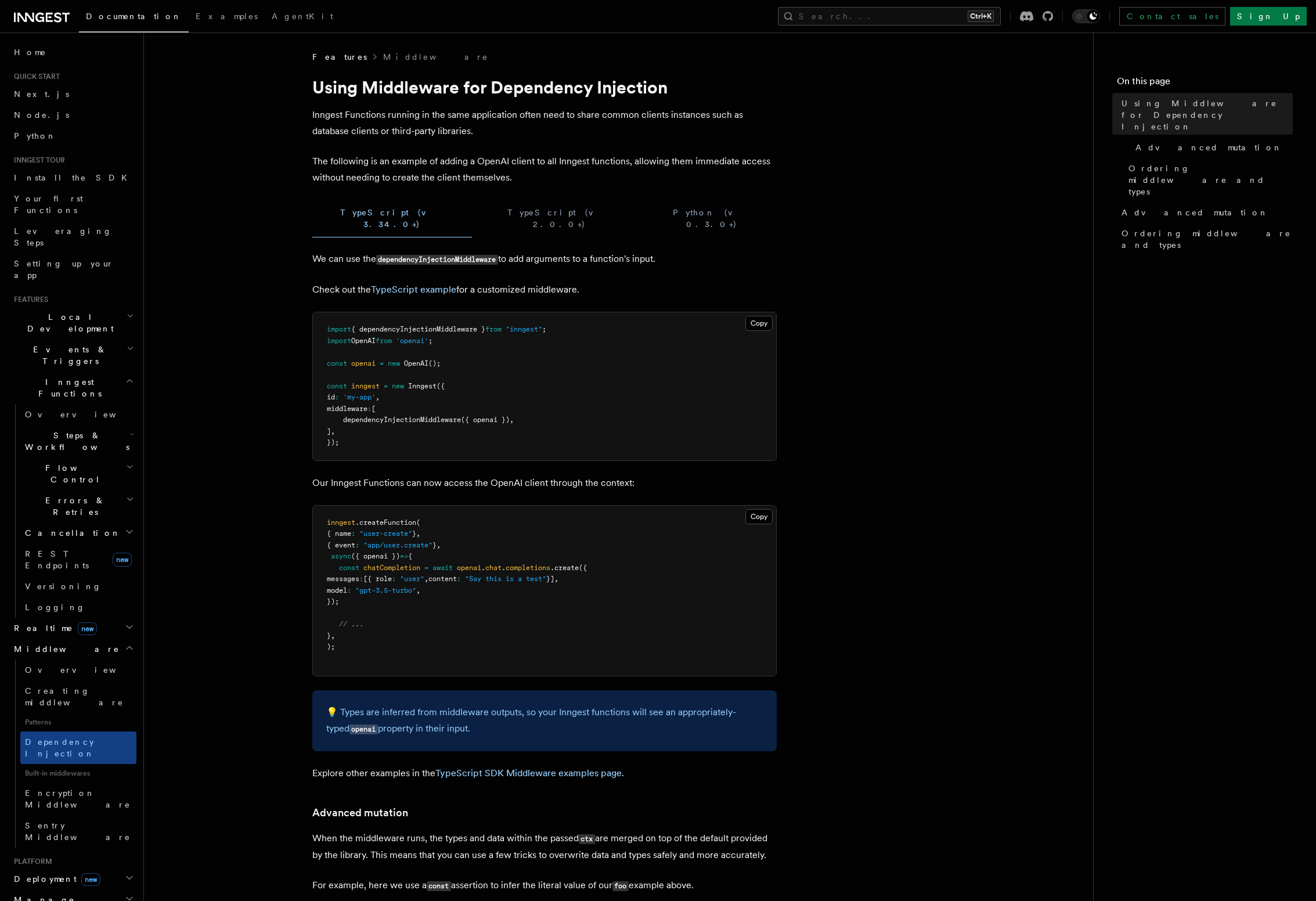
click at [435, 415] on span "dependencyInjectionMiddleware" at bounding box center [402, 419] width 118 height 8
drag, startPoint x: 435, startPoint y: 409, endPoint x: 457, endPoint y: 407, distance: 22.1
click at [436, 415] on span "dependencyInjectionMiddleware" at bounding box center [402, 419] width 118 height 8
drag, startPoint x: 375, startPoint y: 119, endPoint x: 756, endPoint y: 119, distance: 381.0
click at [756, 119] on p "Inngest Functions running in the same application often need to share common cl…" at bounding box center [545, 123] width 464 height 33
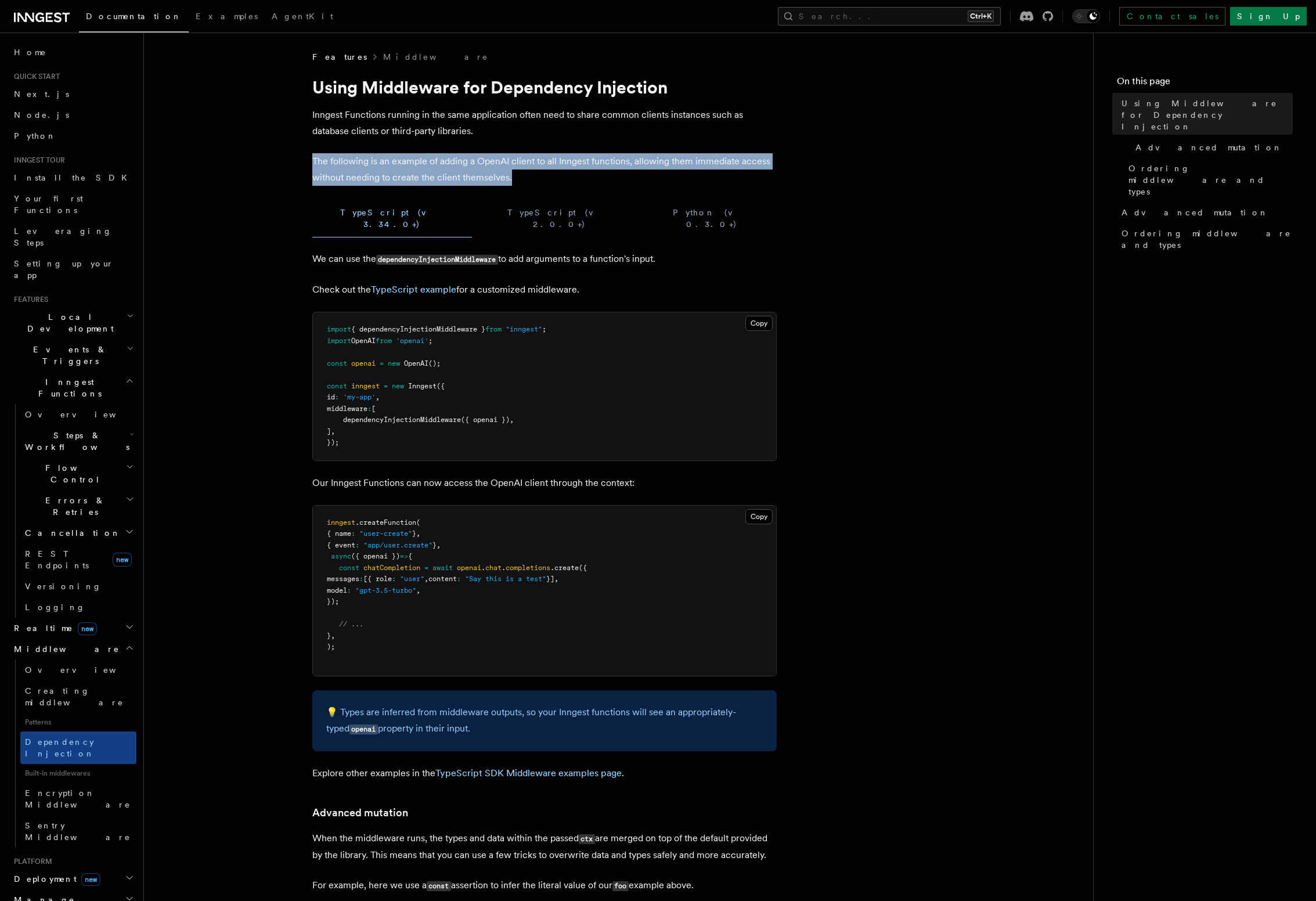
drag, startPoint x: 312, startPoint y: 164, endPoint x: 514, endPoint y: 174, distance: 202.2
click at [514, 174] on article "Features Middleware Using Middleware for Dependency Injection Inngest Functions…" at bounding box center [619, 737] width 913 height 1372
click at [514, 174] on p "The following is an example of adding a OpenAI client to all Inngest functions,…" at bounding box center [545, 170] width 464 height 33
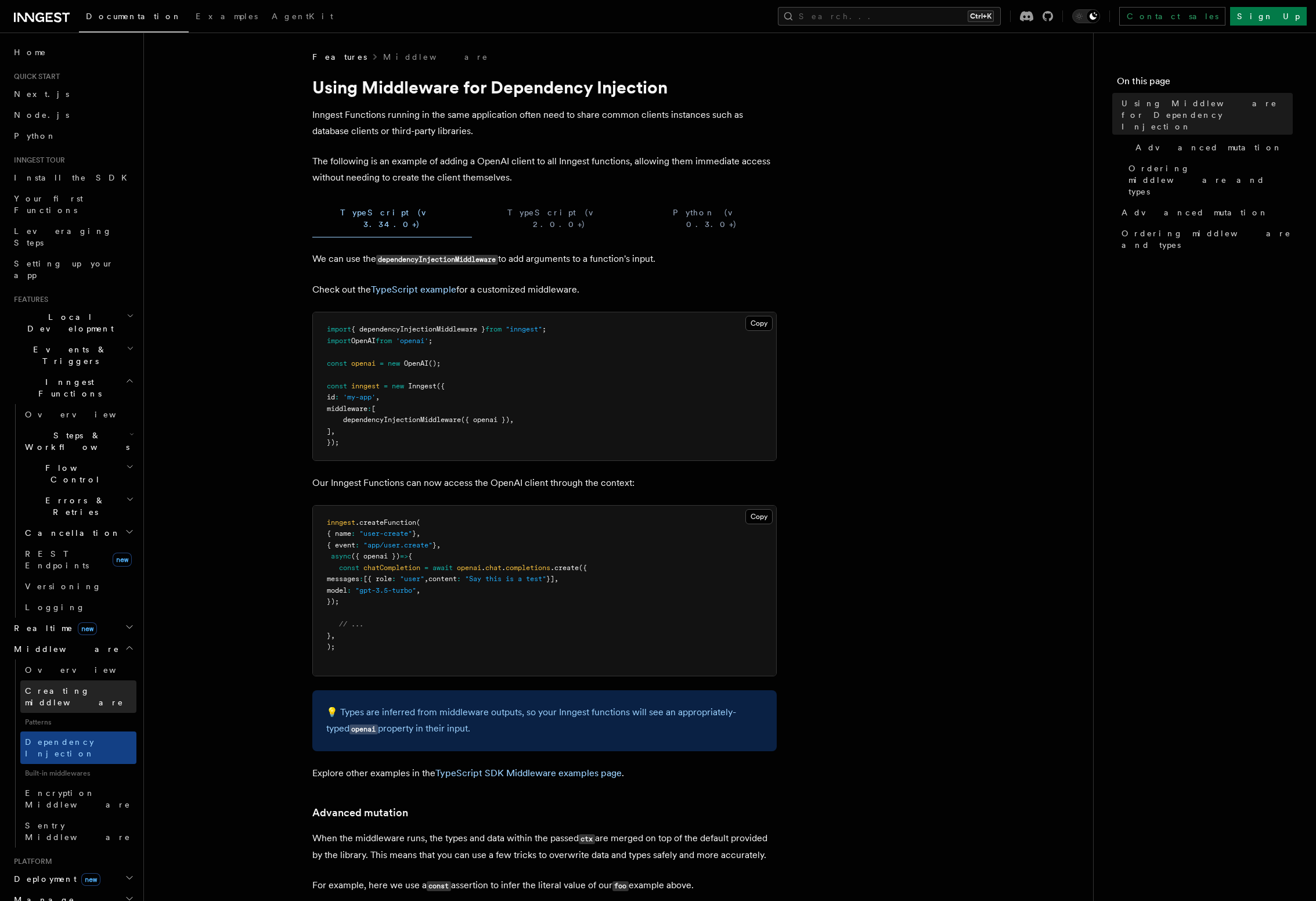
click at [62, 685] on span "Creating middleware" at bounding box center [81, 696] width 112 height 23
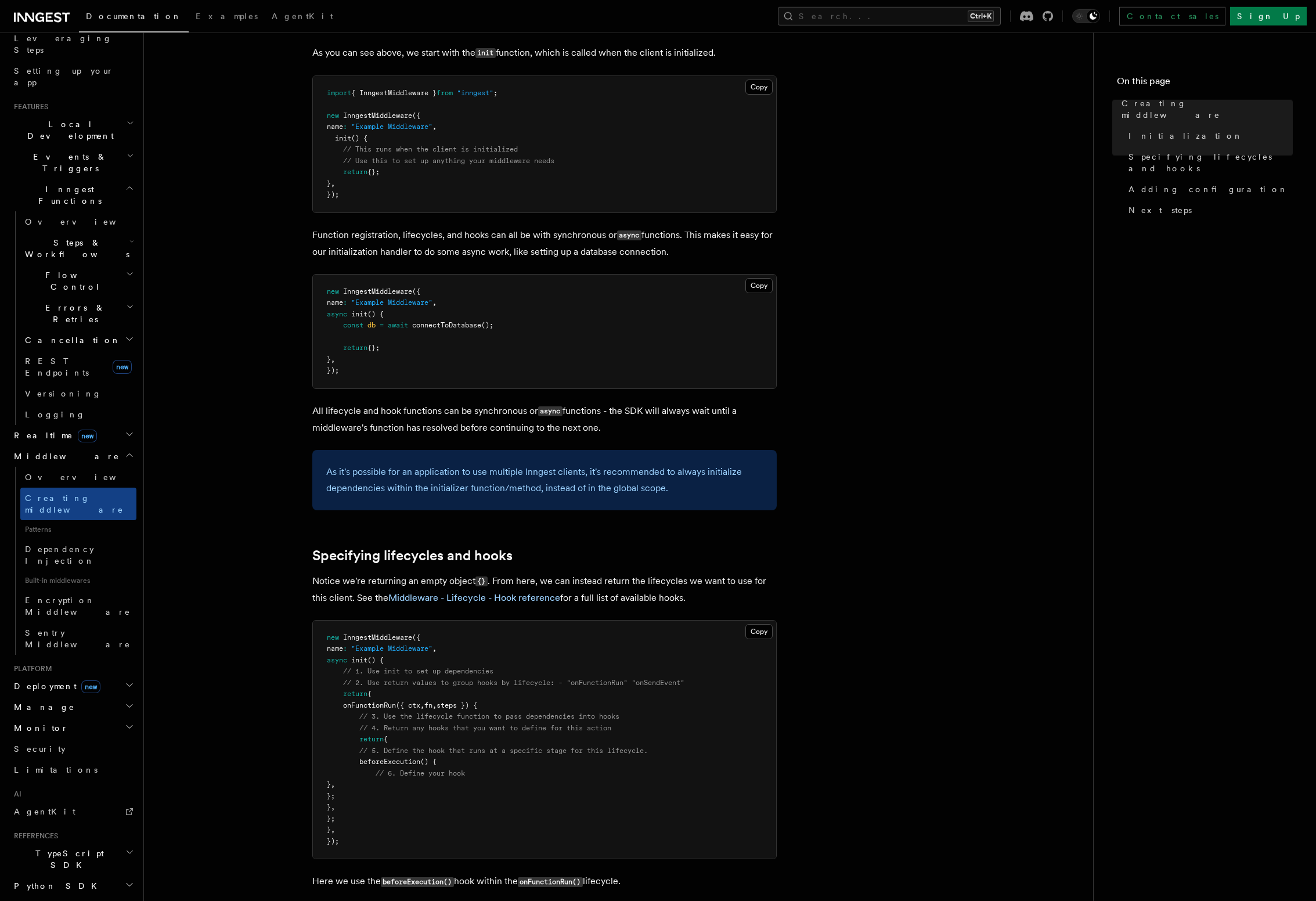
scroll to position [463, 0]
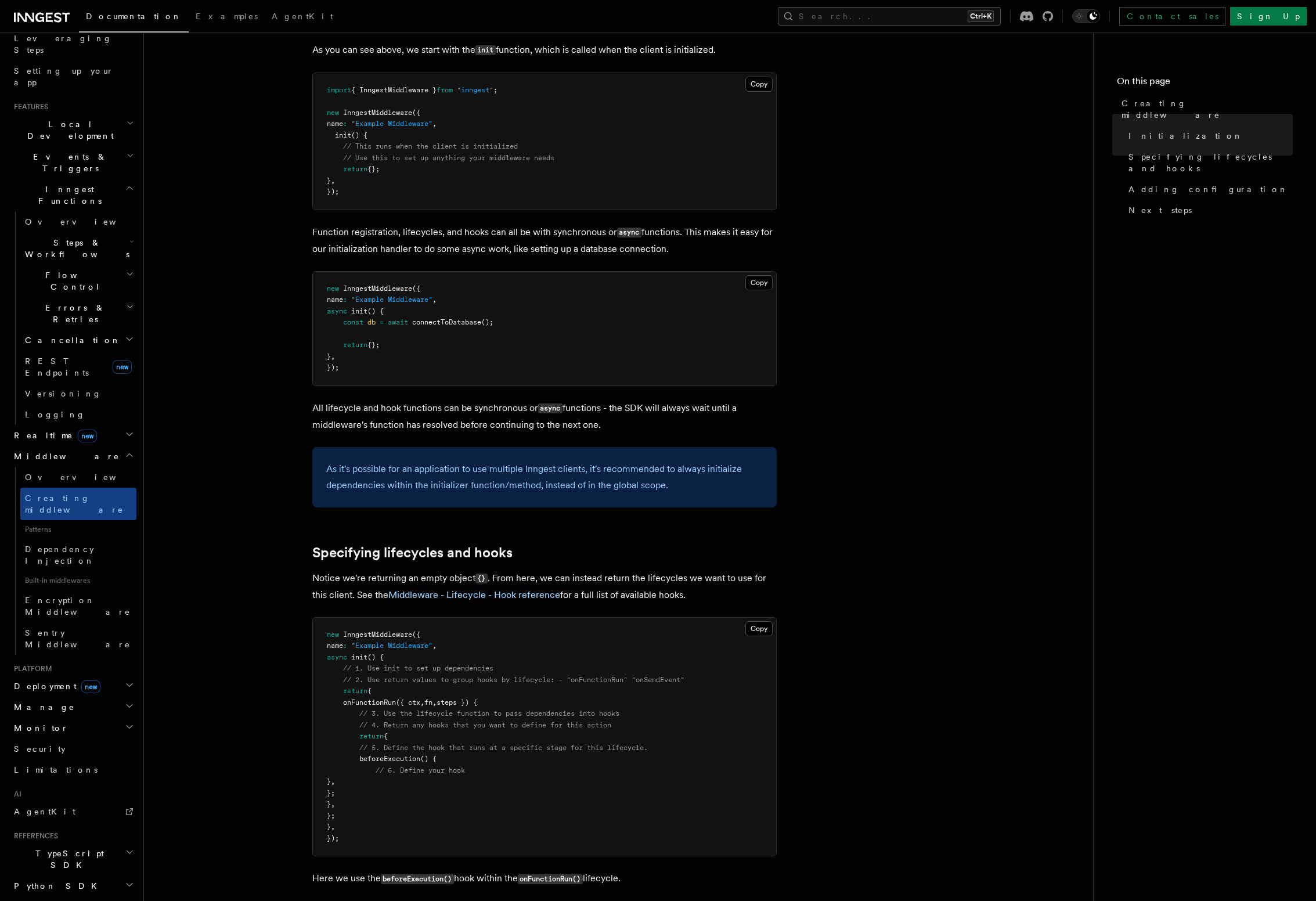
click at [405, 763] on span "beforeExecution" at bounding box center [390, 758] width 61 height 8
click at [406, 763] on span "beforeExecution" at bounding box center [390, 758] width 61 height 8
click at [547, 751] on span "// 5. Define the hook that runs at a specific stage for this lifecycle." at bounding box center [503, 747] width 288 height 8
click at [502, 595] on link "Middleware - Lifecycle - Hook reference" at bounding box center [474, 595] width 172 height 11
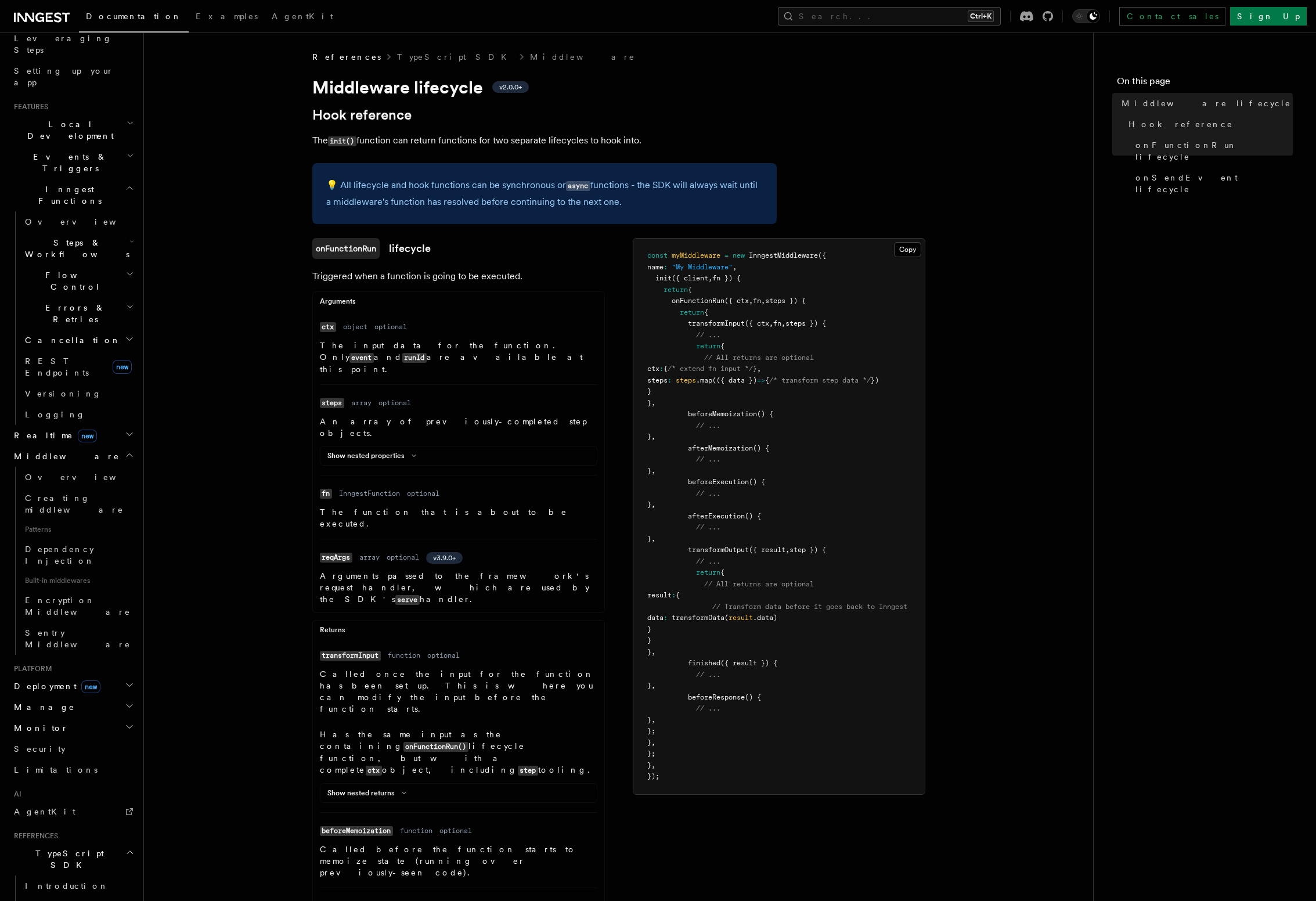
click at [702, 304] on span "onFunctionRun" at bounding box center [698, 300] width 53 height 8
click at [761, 302] on span "fn" at bounding box center [757, 300] width 8 height 8
click at [784, 300] on span "steps }) {" at bounding box center [785, 300] width 41 height 8
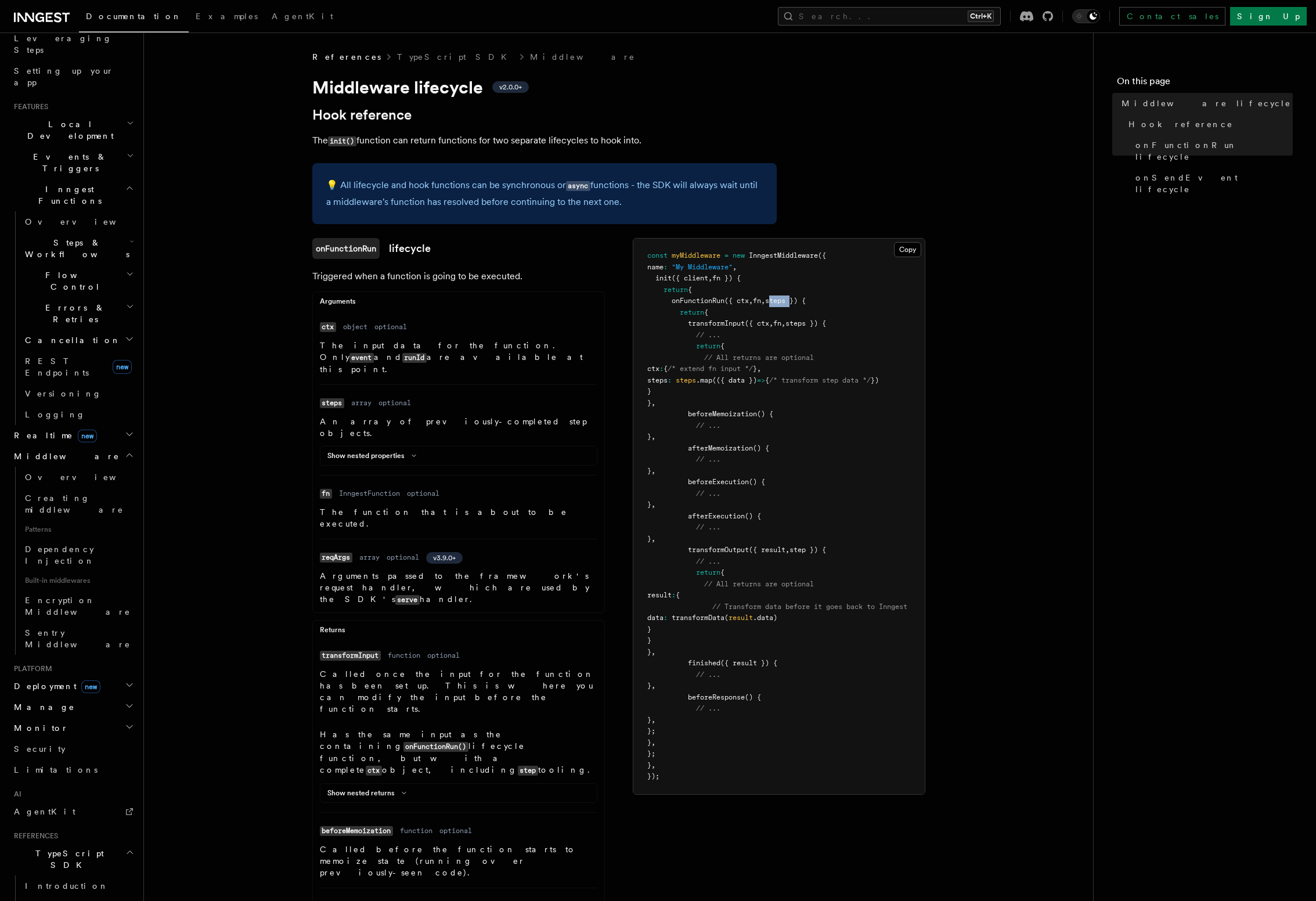
click at [784, 300] on span "steps }) {" at bounding box center [785, 300] width 41 height 8
click at [722, 324] on span "transformInput" at bounding box center [717, 323] width 57 height 8
drag, startPoint x: 681, startPoint y: 314, endPoint x: 711, endPoint y: 392, distance: 83.6
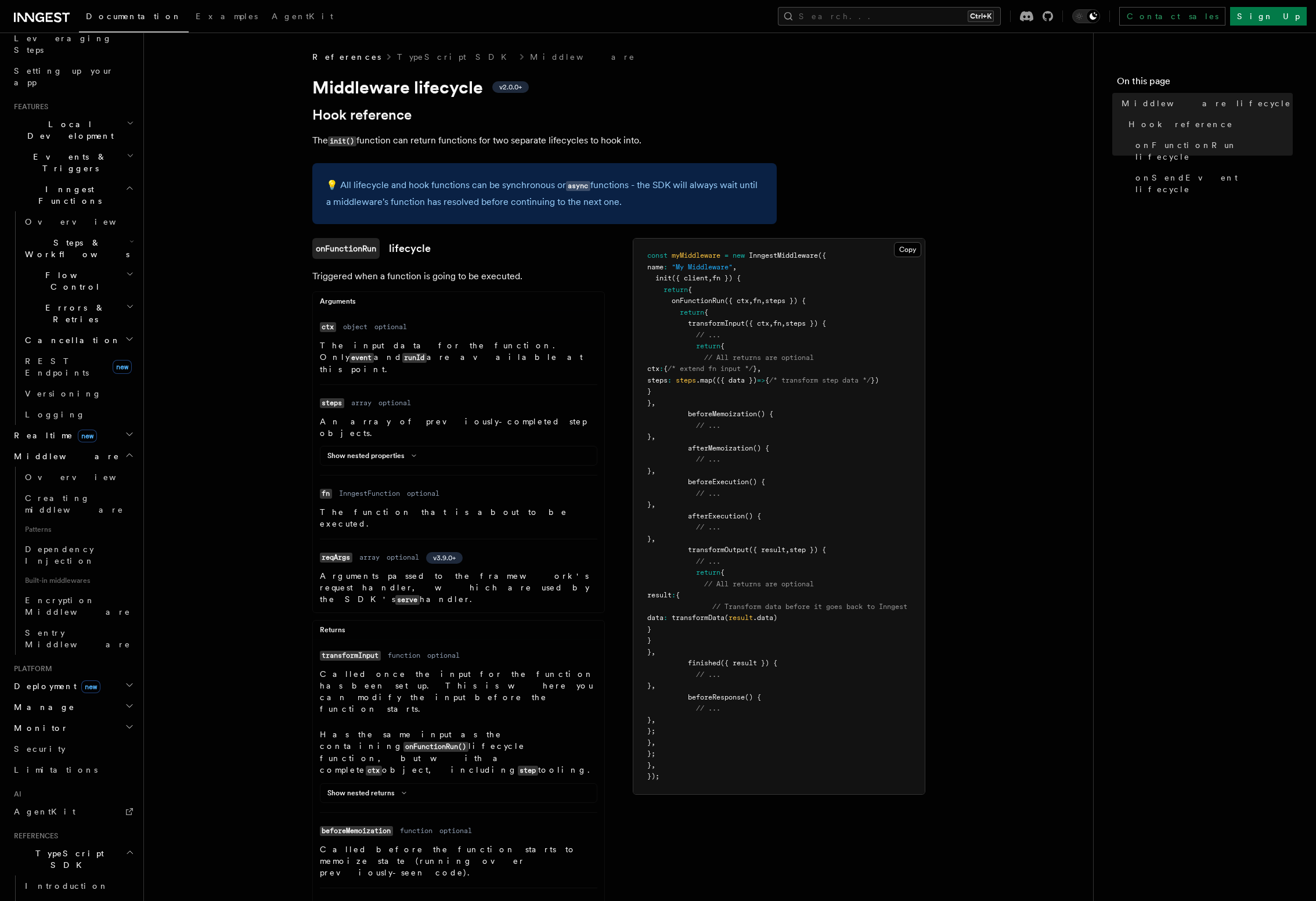
click at [711, 392] on pre "const myMiddleware = new InngestMiddleware ({ name : "My Middleware" , init ({ …" at bounding box center [779, 517] width 292 height 556
click at [713, 517] on span "afterExecution" at bounding box center [717, 515] width 57 height 8
drag, startPoint x: 425, startPoint y: 144, endPoint x: 668, endPoint y: 138, distance: 243.1
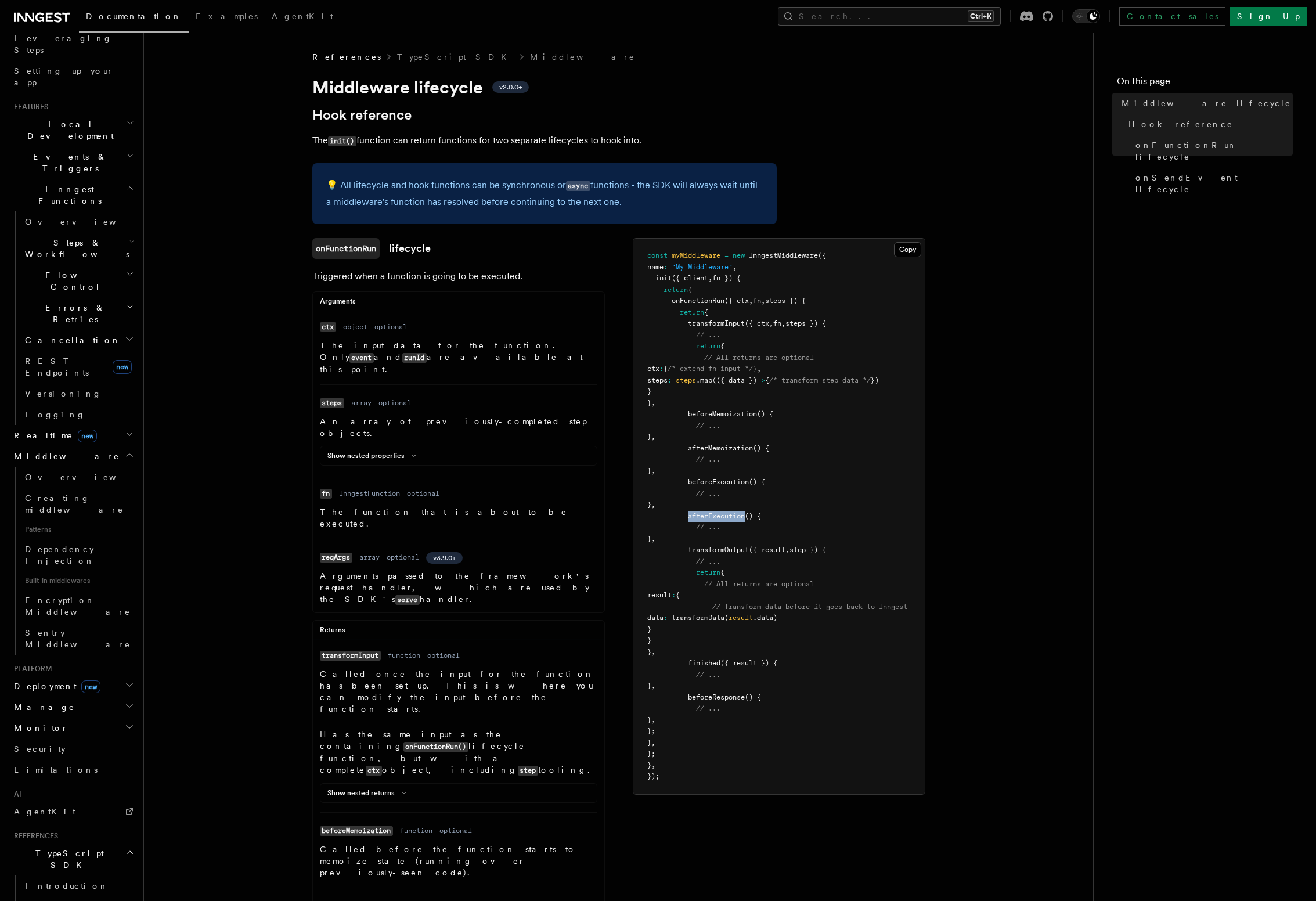
click at [668, 138] on p "The init() function can return functions for two separate lifecycles to hook in…" at bounding box center [545, 140] width 464 height 16
click at [718, 324] on span "transformInput" at bounding box center [717, 323] width 57 height 8
click at [113, 697] on h2 "Manage" at bounding box center [73, 707] width 127 height 21
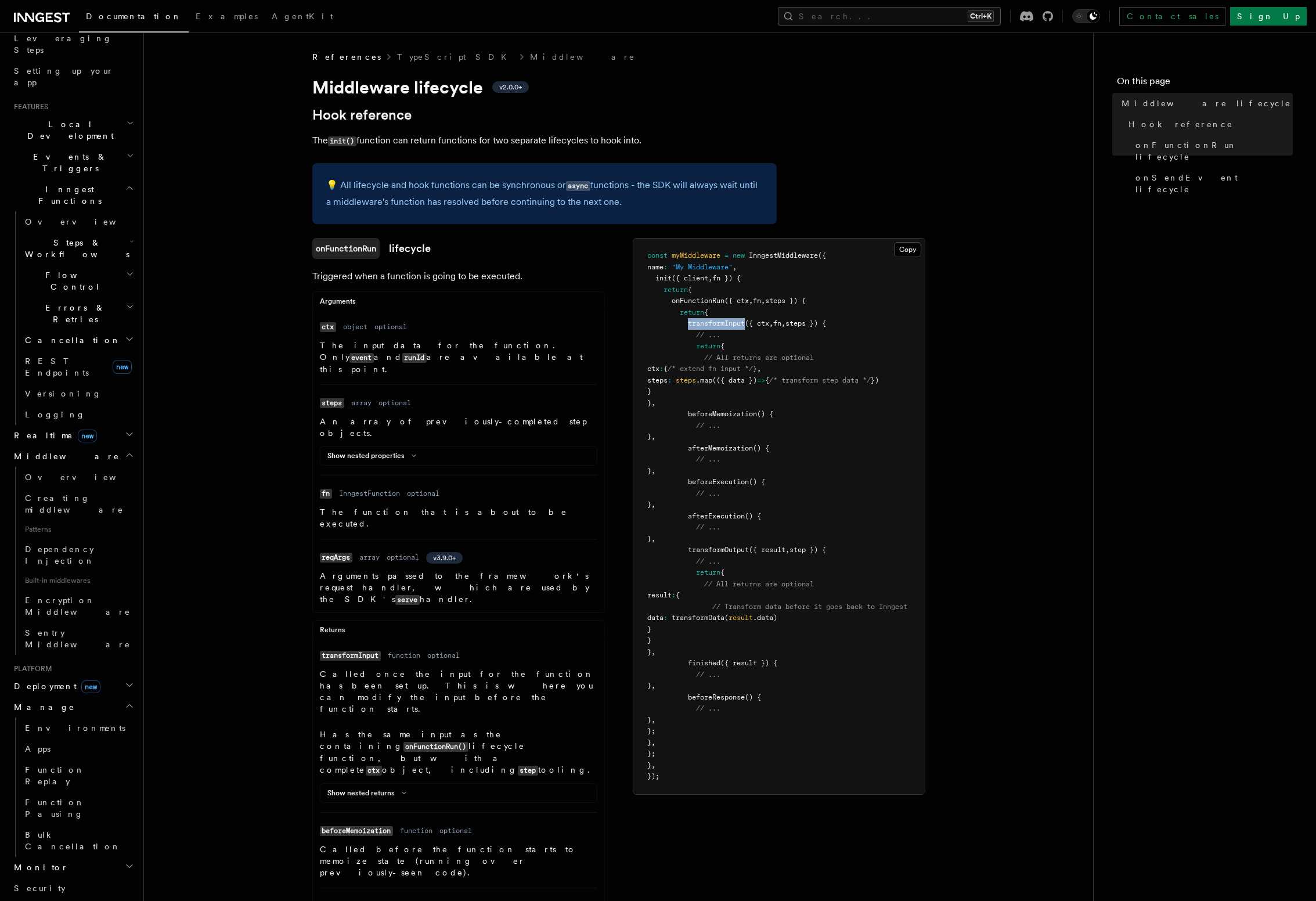
click at [113, 697] on h2 "Manage" at bounding box center [73, 707] width 127 height 21
click at [103, 697] on h2 "Manage" at bounding box center [73, 707] width 127 height 21
click at [95, 792] on link "Function Pausing" at bounding box center [78, 808] width 116 height 33
